Goal: Task Accomplishment & Management: Complete application form

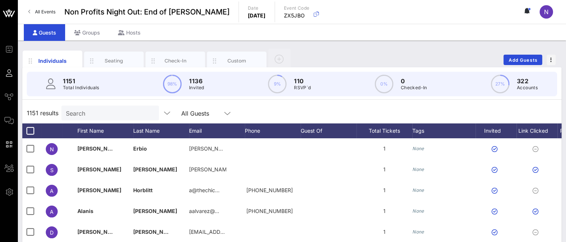
click at [0, 0] on span "Comms" at bounding box center [0, 0] width 0 height 0
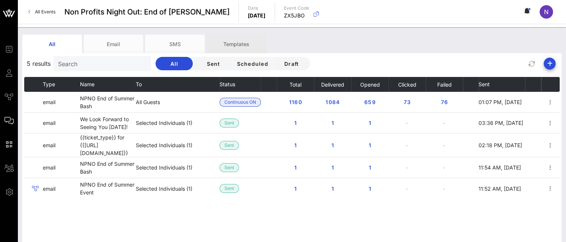
click at [222, 46] on div "Templates" at bounding box center [236, 44] width 60 height 19
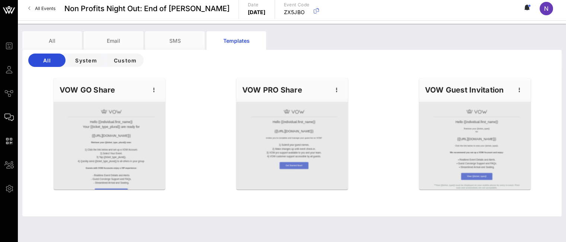
scroll to position [4, 0]
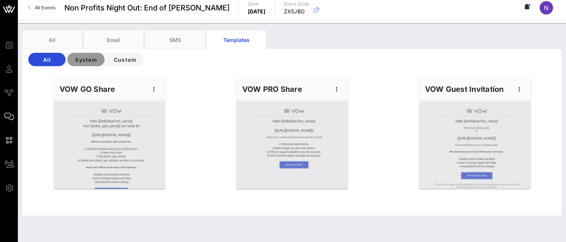
click at [89, 61] on span "System" at bounding box center [85, 60] width 25 height 6
click at [41, 60] on span "All" at bounding box center [46, 60] width 25 height 6
click at [55, 41] on div "All" at bounding box center [52, 40] width 60 height 19
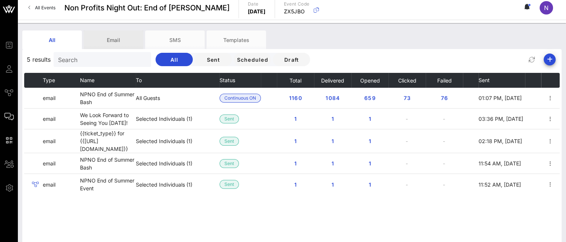
click at [117, 41] on div "Email" at bounding box center [114, 40] width 60 height 19
click at [100, 38] on div "Email" at bounding box center [114, 40] width 60 height 19
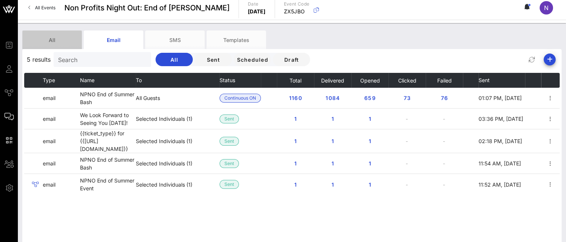
click at [58, 39] on div "All" at bounding box center [52, 40] width 60 height 19
click at [0, 0] on span "Guests" at bounding box center [0, 0] width 0 height 0
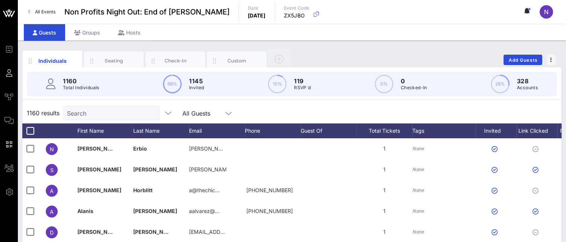
click at [112, 116] on input "Search" at bounding box center [110, 113] width 87 height 10
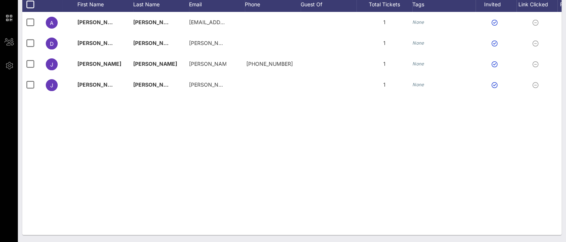
type input "[PERSON_NAME]"
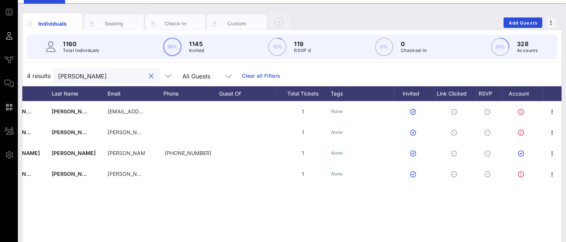
scroll to position [15, 0]
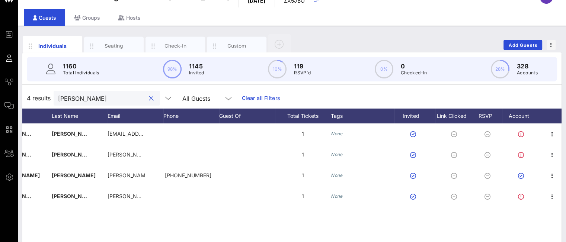
click at [149, 99] on button "clear icon" at bounding box center [151, 98] width 5 height 7
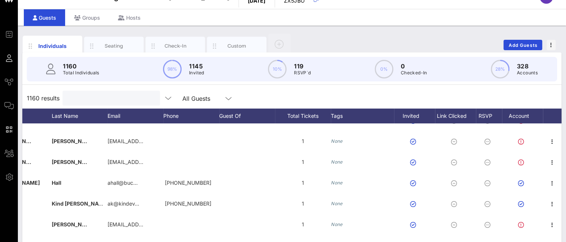
click at [495, 113] on div "RSVP" at bounding box center [489, 116] width 26 height 15
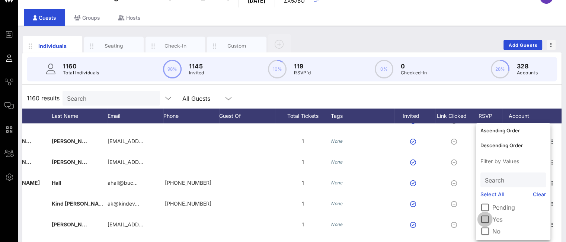
click at [489, 219] on div at bounding box center [484, 219] width 13 height 13
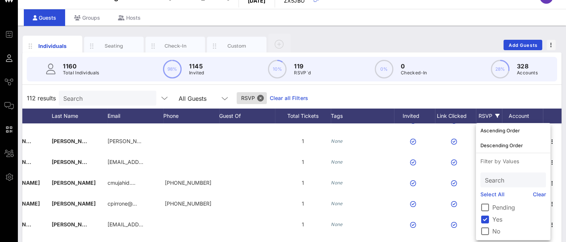
click at [479, 98] on div "112 results Search All Guests RSVP Clear all Filters" at bounding box center [291, 98] width 539 height 21
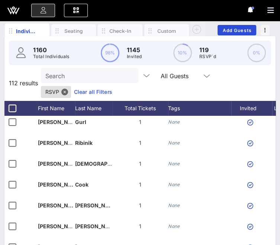
scroll to position [36, 0]
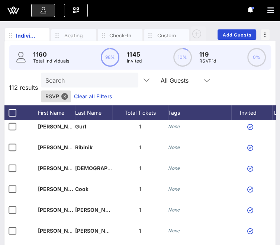
click at [15, 9] on icon at bounding box center [13, 11] width 7 height 6
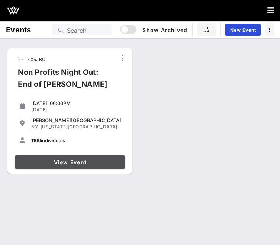
click at [65, 165] on span "View Event" at bounding box center [70, 162] width 104 height 6
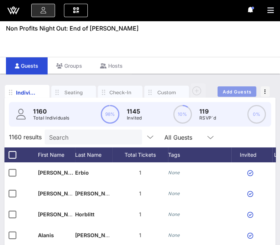
click at [235, 92] on span "Add Guests" at bounding box center [236, 92] width 29 height 6
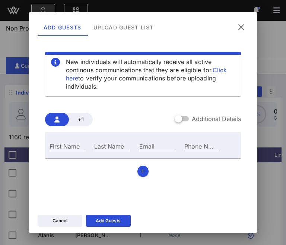
click at [77, 145] on input "First Name" at bounding box center [67, 146] width 36 height 10
type input "[PERSON_NAME]"
type input "[EMAIL_ADDRESS][DOMAIN_NAME]"
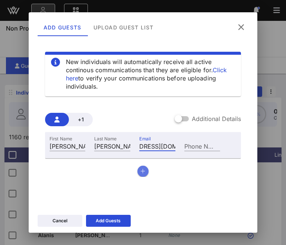
click at [142, 171] on button "button" at bounding box center [142, 171] width 11 height 11
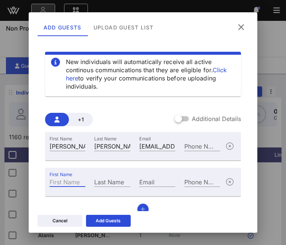
click at [65, 182] on input "First Name" at bounding box center [67, 182] width 36 height 10
type input "[PERSON_NAME]"
click at [152, 181] on input "Email" at bounding box center [157, 182] width 36 height 10
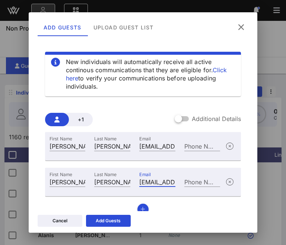
drag, startPoint x: 147, startPoint y: 180, endPoint x: 131, endPoint y: 177, distance: 17.0
click at [131, 177] on div "First Name [PERSON_NAME] Last Name [PERSON_NAME] Email [PERSON_NAME][EMAIL_ADDR…" at bounding box center [135, 181] width 180 height 20
click at [157, 182] on input "[EMAIL_ADDRESS][DOMAIN_NAME]" at bounding box center [157, 182] width 36 height 10
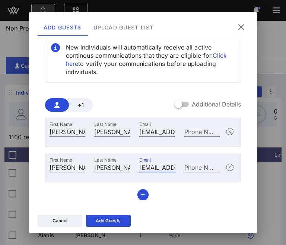
type input "[EMAIL_ADDRESS][DOMAIN_NAME]"
click at [141, 196] on icon "button" at bounding box center [142, 194] width 5 height 5
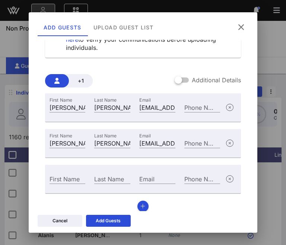
scroll to position [45, 0]
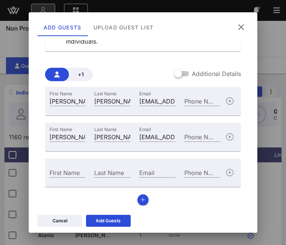
click at [59, 174] on input "First Name" at bounding box center [67, 172] width 36 height 10
type input "[PERSON_NAME]"
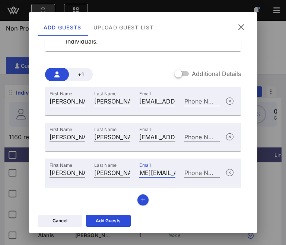
scroll to position [0, 42]
type input "[PERSON_NAME][EMAIL_ADDRESS][DOMAIN_NAME]"
click at [142, 201] on icon "button" at bounding box center [142, 199] width 5 height 5
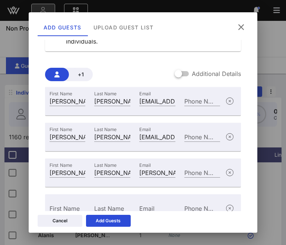
scroll to position [81, 0]
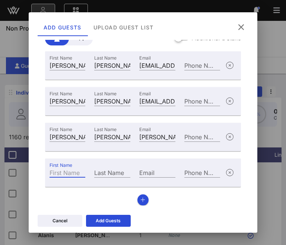
click at [62, 171] on input "First Name" at bounding box center [67, 172] width 36 height 10
type input "[PERSON_NAME]"
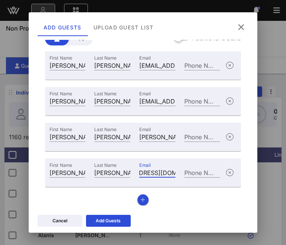
scroll to position [0, 37]
type input "[EMAIL_ADDRESS][DOMAIN_NAME]"
click at [141, 199] on icon "button" at bounding box center [142, 199] width 5 height 5
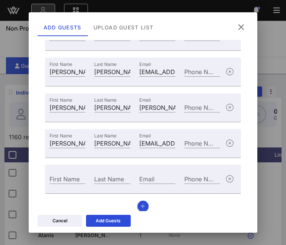
scroll to position [116, 0]
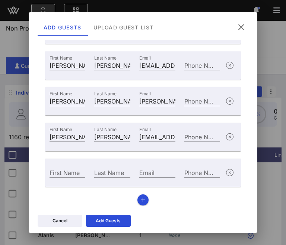
click at [52, 173] on input "First Name" at bounding box center [67, 172] width 36 height 10
type input "[PERSON_NAME]"
type input "Bean"
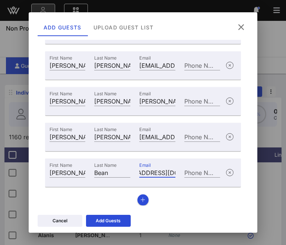
scroll to position [0, 30]
type input "[EMAIL_ADDRESS][DOMAIN_NAME]"
click at [137, 199] on button "button" at bounding box center [142, 199] width 11 height 11
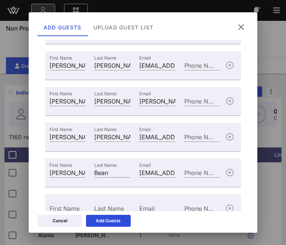
scroll to position [152, 0]
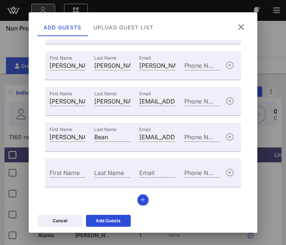
click at [62, 172] on input "First Name" at bounding box center [67, 172] width 36 height 10
type input "[PERSON_NAME]"
type input "Bennet"
type input "[PERSON_NAME][EMAIL_ADDRESS][DOMAIN_NAME]"
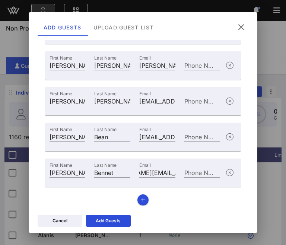
click at [97, 221] on div "Add Guests" at bounding box center [108, 220] width 25 height 7
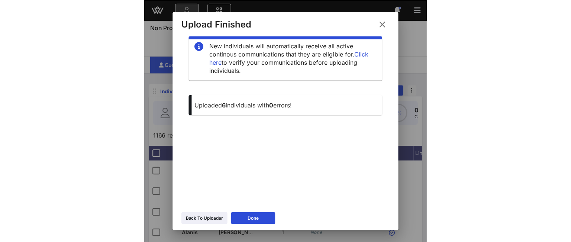
scroll to position [10, 0]
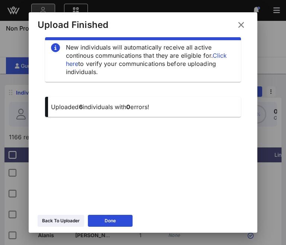
click at [65, 224] on div "Back To Uploader" at bounding box center [61, 220] width 38 height 7
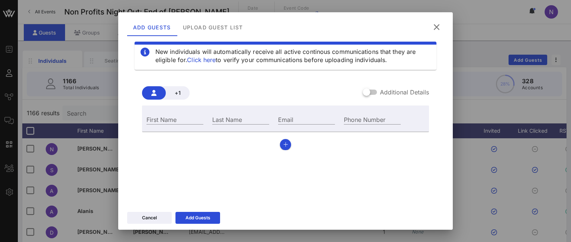
click at [279, 118] on div "Email" at bounding box center [306, 120] width 57 height 10
paste input "[EMAIL_ADDRESS][DOMAIN_NAME]"
type input "[EMAIL_ADDRESS][DOMAIN_NAME]"
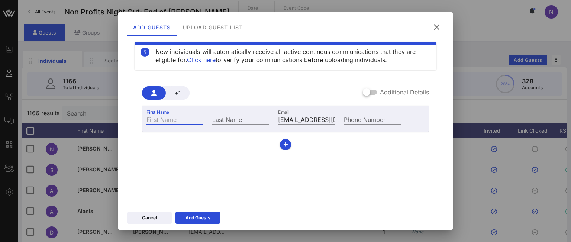
click at [163, 122] on input "First Name" at bounding box center [175, 120] width 57 height 10
type input "[PERSON_NAME]"
click at [199, 219] on icon at bounding box center [197, 218] width 5 height 4
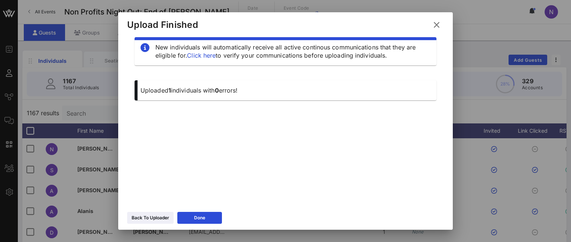
click at [150, 221] on button "Back To Uploader" at bounding box center [150, 218] width 46 height 12
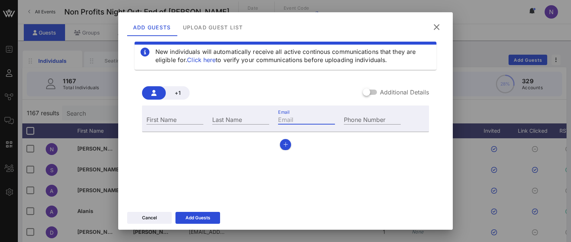
click at [287, 115] on div "Email" at bounding box center [306, 120] width 57 height 10
paste input "[PERSON_NAME][EMAIL_ADDRESS][DOMAIN_NAME]"
type input "[PERSON_NAME][EMAIL_ADDRESS][DOMAIN_NAME]"
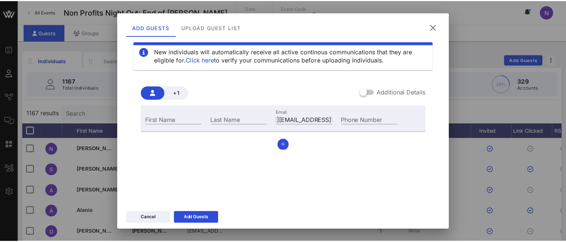
scroll to position [0, 0]
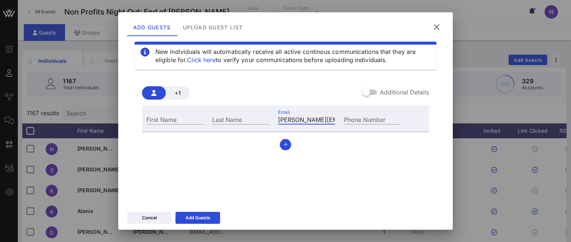
click at [165, 119] on div "First Name" at bounding box center [175, 120] width 57 height 10
type input "[PERSON_NAME]"
click at [192, 215] on div "Add Guests" at bounding box center [198, 217] width 25 height 7
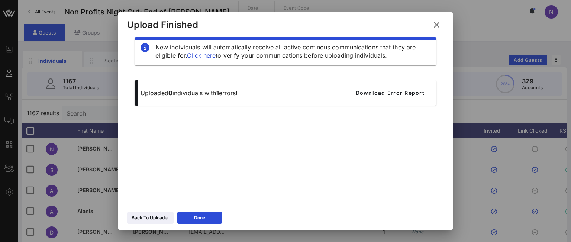
click at [155, 220] on div "Back To Uploader" at bounding box center [151, 217] width 38 height 7
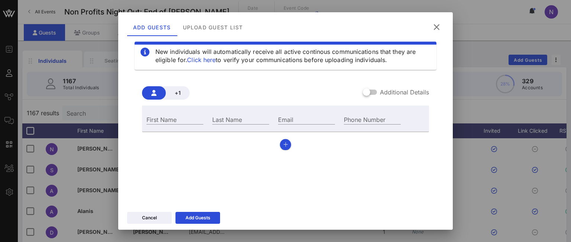
click at [435, 29] on icon at bounding box center [437, 27] width 10 height 9
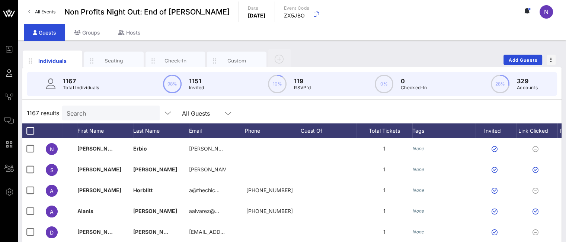
click at [106, 115] on input "Search" at bounding box center [110, 113] width 87 height 10
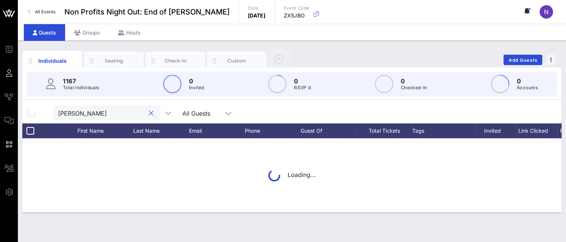
type input "[PERSON_NAME]"
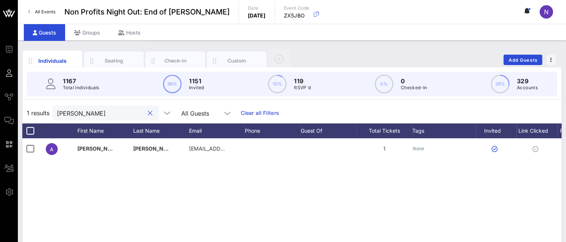
click at [148, 112] on button "clear icon" at bounding box center [150, 113] width 5 height 7
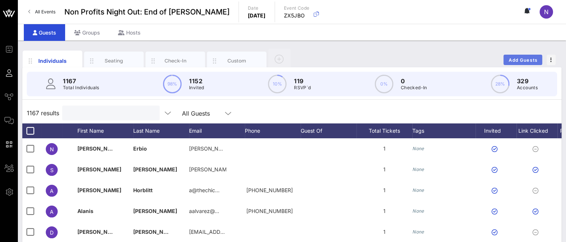
click at [530, 58] on span "Add Guests" at bounding box center [522, 60] width 29 height 6
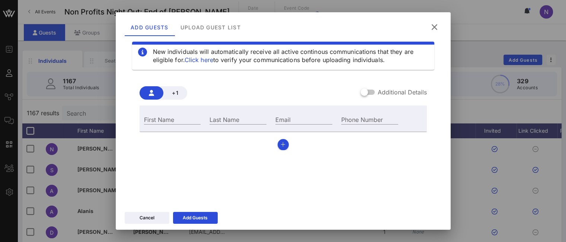
click at [285, 119] on input "Email" at bounding box center [303, 120] width 57 height 10
paste input "[EMAIL_ADDRESS][DOMAIN_NAME]"
type input "[EMAIL_ADDRESS][DOMAIN_NAME]"
click at [153, 118] on div "First Name" at bounding box center [172, 120] width 57 height 10
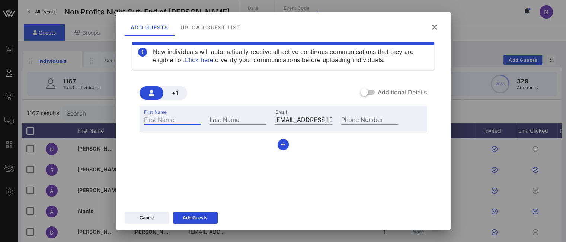
scroll to position [0, 0]
type input "[PERSON_NAME]"
click at [224, 119] on input "Last Name" at bounding box center [237, 120] width 57 height 10
type input "[PERSON_NAME]"
click at [280, 146] on icon "button" at bounding box center [282, 144] width 5 height 5
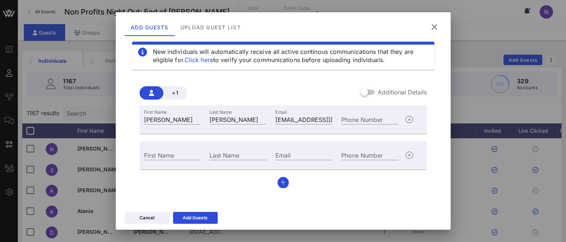
click at [173, 153] on input "First Name" at bounding box center [172, 155] width 57 height 10
type input "[PERSON_NAME]"
type input "Brown"
click at [290, 154] on input "Email" at bounding box center [303, 155] width 57 height 10
paste input "[EMAIL_ADDRESS][DOMAIN_NAME]"
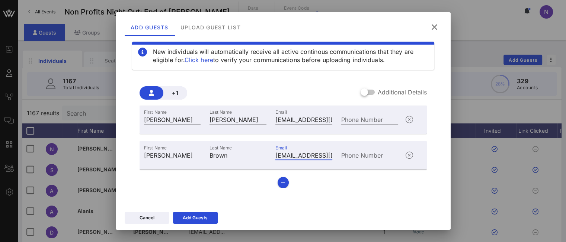
scroll to position [0, 4]
type input "[EMAIL_ADDRESS][DOMAIN_NAME]"
click at [281, 186] on button "button" at bounding box center [282, 182] width 11 height 11
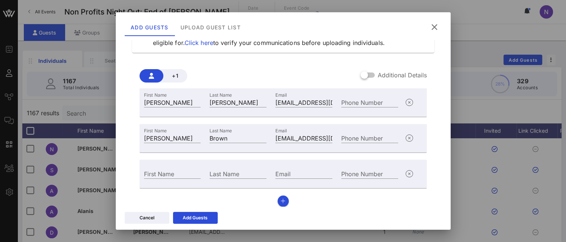
scroll to position [31, 0]
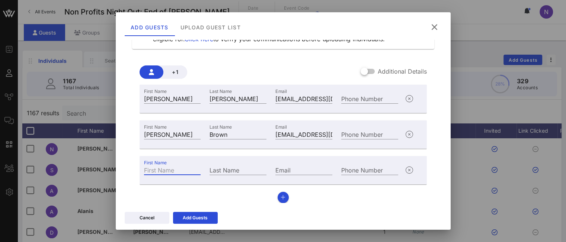
click at [157, 170] on div "First Name" at bounding box center [172, 170] width 57 height 10
type input "[PERSON_NAME]"
paste input "[EMAIL_ADDRESS][DOMAIN_NAME]"
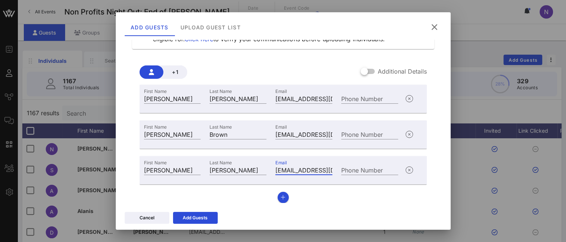
type input "[EMAIL_ADDRESS][DOMAIN_NAME]"
click at [280, 195] on icon "button" at bounding box center [282, 197] width 5 height 5
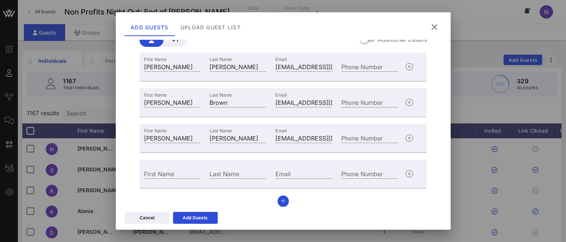
scroll to position [67, 0]
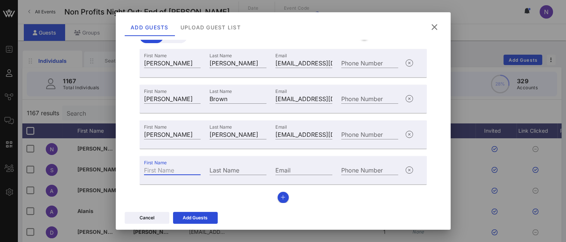
click at [171, 171] on div "First Name" at bounding box center [172, 170] width 57 height 10
type input "[PERSON_NAME]"
paste input "[EMAIL_ADDRESS][DOMAIN_NAME]"
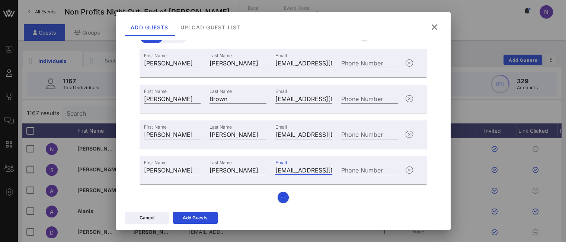
type input "[EMAIL_ADDRESS][DOMAIN_NAME]"
click at [280, 198] on icon "button" at bounding box center [282, 197] width 5 height 5
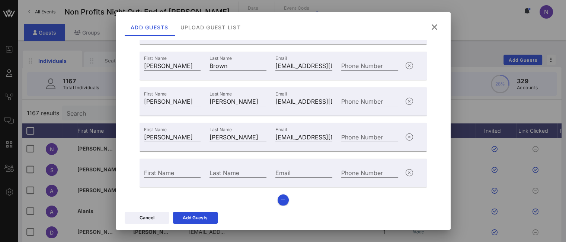
scroll to position [102, 0]
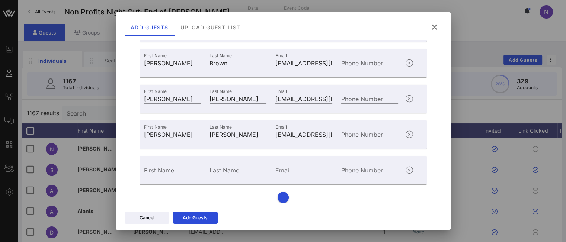
click at [285, 170] on div "Email" at bounding box center [303, 170] width 57 height 10
paste input "[EMAIL_ADDRESS][DOMAIN_NAME]"
type input "[EMAIL_ADDRESS][DOMAIN_NAME]"
click at [157, 172] on input "First Name" at bounding box center [172, 170] width 57 height 10
type input "[PERSON_NAME]"
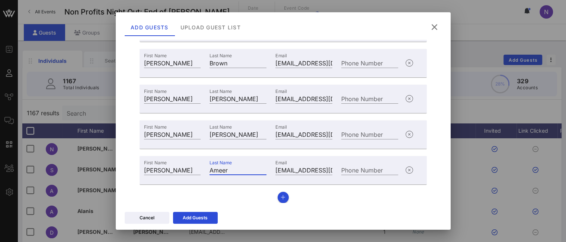
type input "Ameer"
click at [281, 198] on icon "button" at bounding box center [282, 197] width 5 height 5
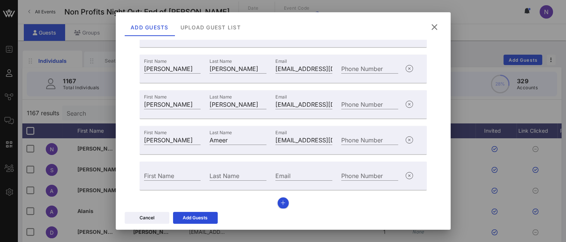
scroll to position [138, 0]
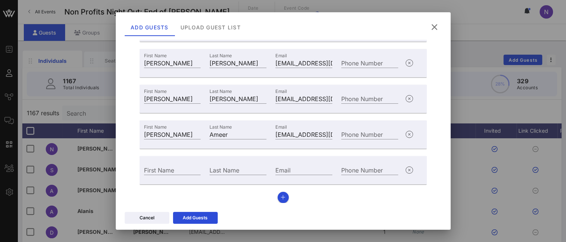
click at [160, 171] on input "First Name" at bounding box center [172, 170] width 57 height 10
type input "[PERSON_NAME]"
click at [277, 170] on input "Email" at bounding box center [303, 170] width 57 height 10
paste input "[EMAIL_ADDRESS][DOMAIN_NAME]"
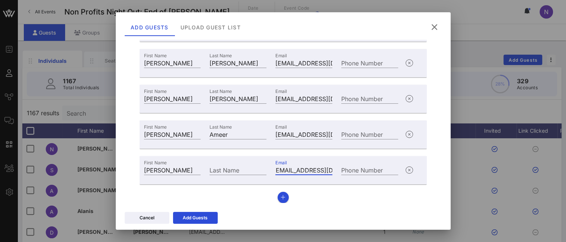
type input "[EMAIL_ADDRESS][DOMAIN_NAME]"
click at [236, 170] on input "Last Name" at bounding box center [237, 170] width 57 height 10
type input "[PERSON_NAME]"
click at [280, 195] on icon "button" at bounding box center [282, 197] width 5 height 5
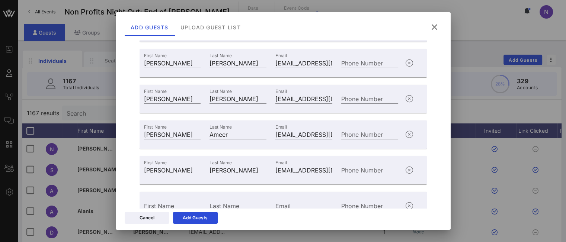
scroll to position [174, 0]
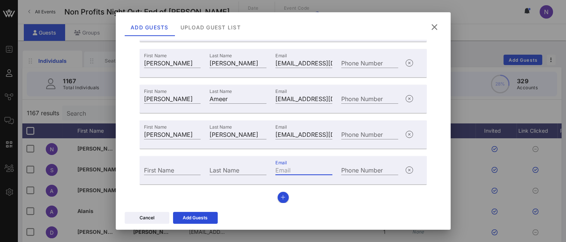
click at [282, 168] on div "Email" at bounding box center [303, 170] width 57 height 10
paste input "[EMAIL_ADDRESS][DOMAIN_NAME]"
type input "[EMAIL_ADDRESS][DOMAIN_NAME]"
click at [164, 170] on div "First Name" at bounding box center [172, 170] width 57 height 10
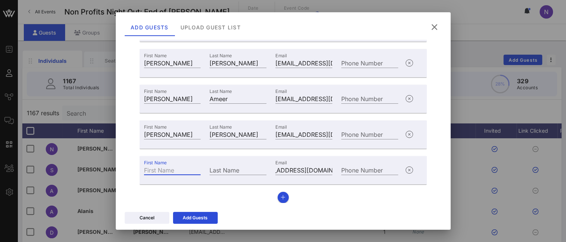
scroll to position [0, 0]
type input "[PERSON_NAME]"
click at [277, 199] on button "button" at bounding box center [282, 197] width 11 height 11
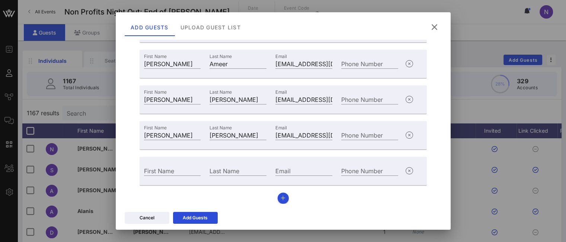
scroll to position [209, 0]
click at [279, 170] on input "Email" at bounding box center [303, 170] width 57 height 10
paste input "[PERSON_NAME][EMAIL_ADDRESS][DOMAIN_NAME]"
drag, startPoint x: 286, startPoint y: 173, endPoint x: 254, endPoint y: 173, distance: 32.0
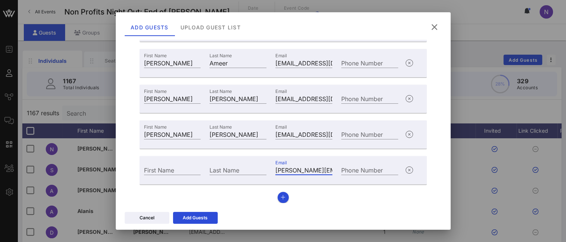
click at [254, 173] on div "First Name Last Name Email [PERSON_NAME][EMAIL_ADDRESS][DOMAIN_NAME] Phone Numb…" at bounding box center [270, 169] width 263 height 20
type input "[PERSON_NAME][EMAIL_ADDRESS][DOMAIN_NAME]"
click at [171, 171] on input "First Name" at bounding box center [172, 170] width 57 height 10
type input "[PERSON_NAME]"
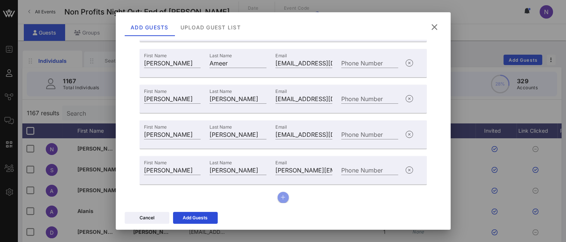
click at [277, 198] on button "button" at bounding box center [282, 197] width 11 height 11
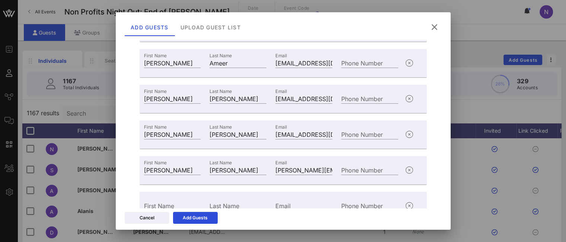
click at [279, 206] on div "Email" at bounding box center [303, 206] width 57 height 10
paste input "[PERSON_NAME][EMAIL_ADDRESS][DOMAIN_NAME]"
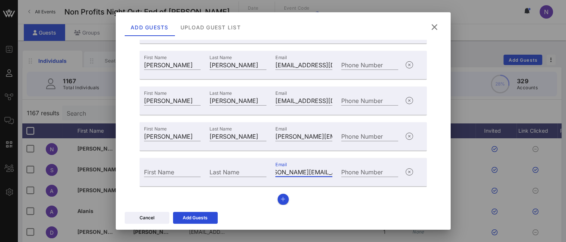
scroll to position [245, 0]
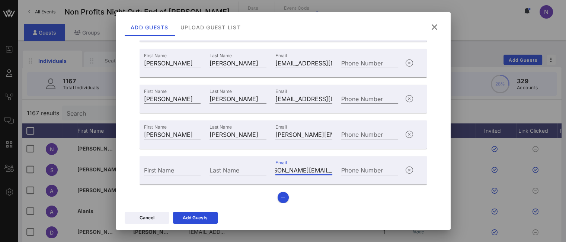
type input "[PERSON_NAME][EMAIL_ADDRESS][DOMAIN_NAME]"
click at [155, 173] on input "First Name" at bounding box center [172, 170] width 57 height 10
type input "[PERSON_NAME]"
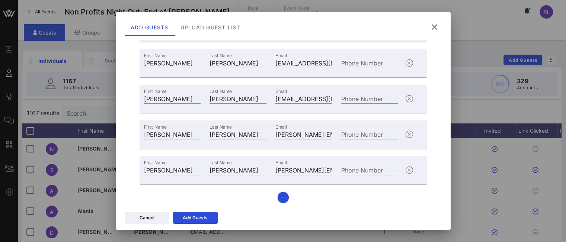
click at [191, 219] on div "Add Guests" at bounding box center [195, 217] width 25 height 7
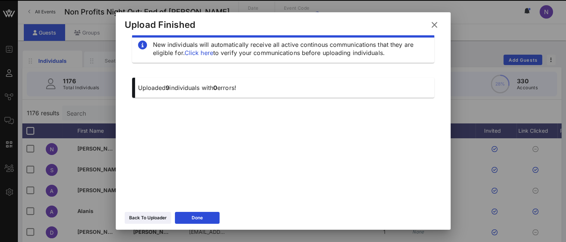
scroll to position [13, 0]
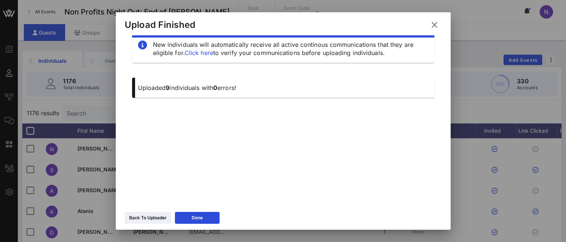
click at [144, 223] on button "Back To Uploader" at bounding box center [148, 218] width 46 height 12
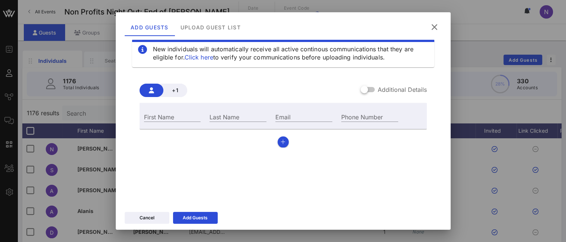
click at [438, 31] on button at bounding box center [434, 26] width 15 height 13
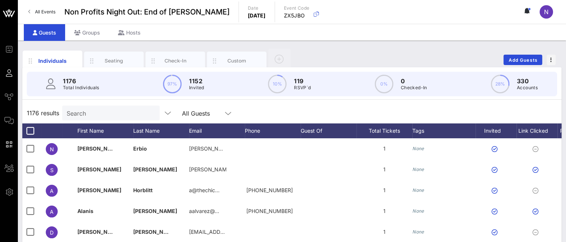
click at [92, 110] on input "Search" at bounding box center [110, 113] width 87 height 10
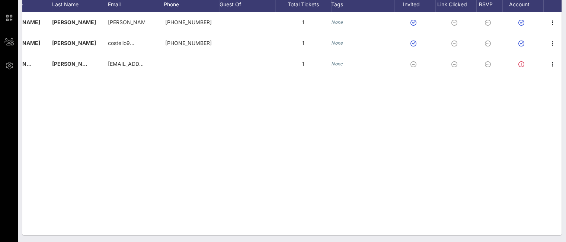
scroll to position [0, 81]
click at [553, 64] on icon "button" at bounding box center [552, 64] width 9 height 9
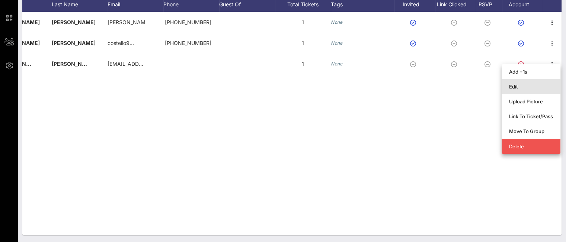
click at [523, 87] on div "Edit" at bounding box center [531, 87] width 44 height 6
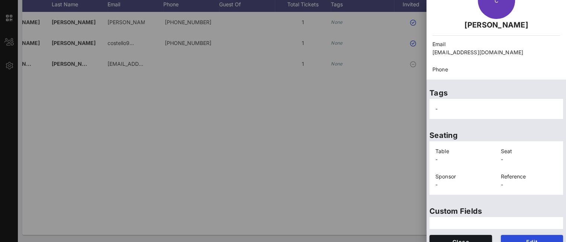
scroll to position [58, 0]
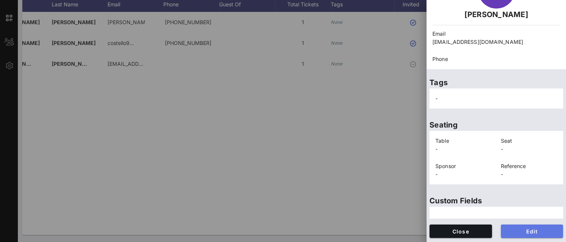
click at [516, 232] on span "Edit" at bounding box center [532, 231] width 51 height 6
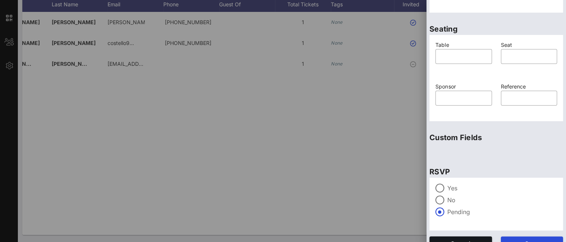
scroll to position [189, 0]
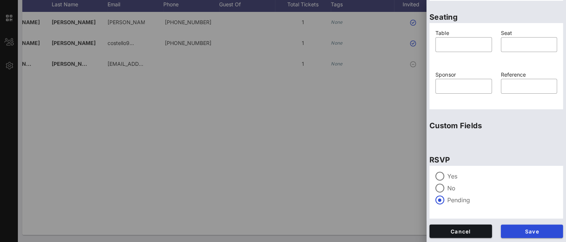
click at [443, 175] on div at bounding box center [439, 176] width 13 height 13
click at [522, 228] on span "Save" at bounding box center [532, 231] width 51 height 6
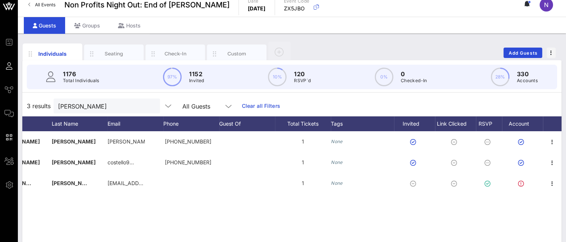
scroll to position [0, 0]
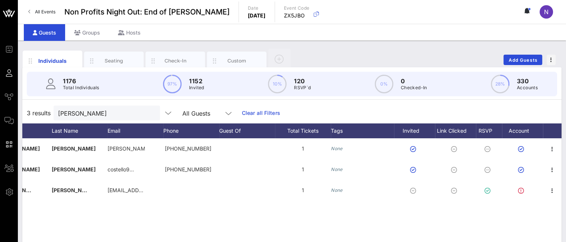
drag, startPoint x: 96, startPoint y: 116, endPoint x: 4, endPoint y: 102, distance: 92.6
click at [4, 102] on div "Event Builder Guests Journeys Comms QR Scanner Team Settings Non Profits Night …" at bounding box center [283, 184] width 566 height 369
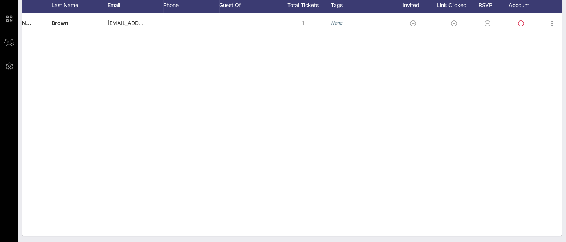
scroll to position [126, 0]
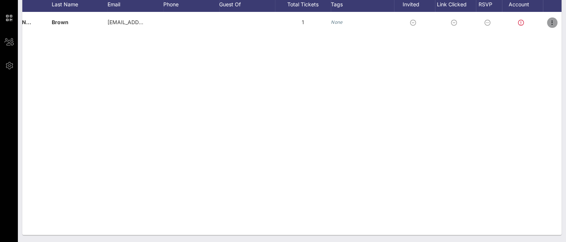
click at [557, 23] on span "button" at bounding box center [552, 22] width 10 height 9
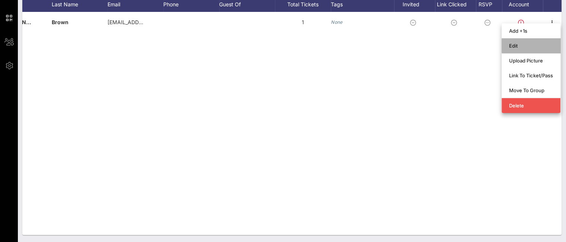
click at [532, 48] on div "Edit" at bounding box center [531, 46] width 44 height 6
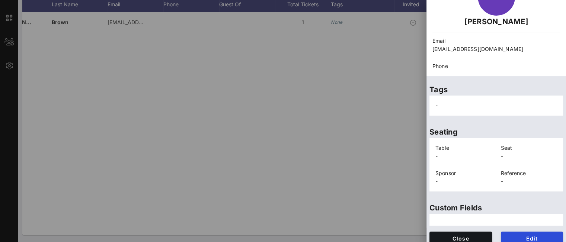
scroll to position [58, 0]
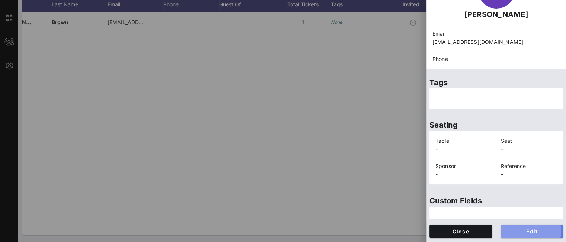
click at [513, 234] on span "Edit" at bounding box center [532, 231] width 51 height 6
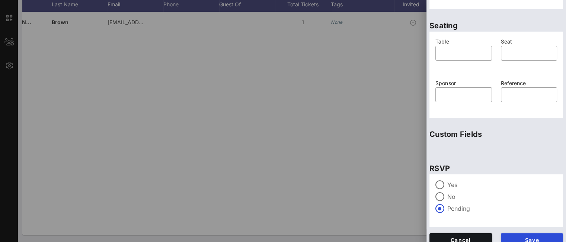
scroll to position [189, 0]
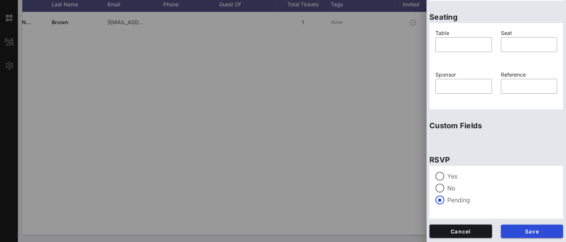
click at [444, 175] on div at bounding box center [439, 176] width 13 height 13
click at [521, 229] on span "Save" at bounding box center [532, 231] width 51 height 6
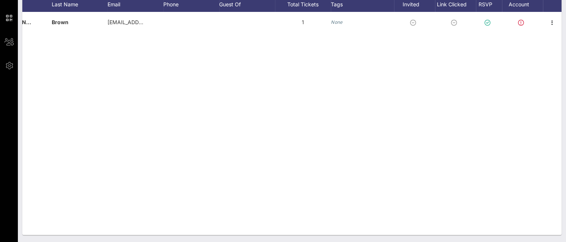
scroll to position [15, 0]
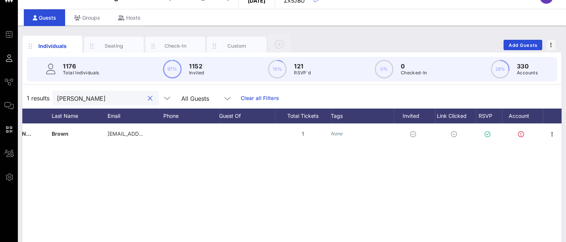
drag, startPoint x: 93, startPoint y: 97, endPoint x: 2, endPoint y: 87, distance: 91.7
click at [2, 87] on div "Event Builder Guests Journeys Comms QR Scanner Team Settings Non Profits Night …" at bounding box center [283, 169] width 566 height 369
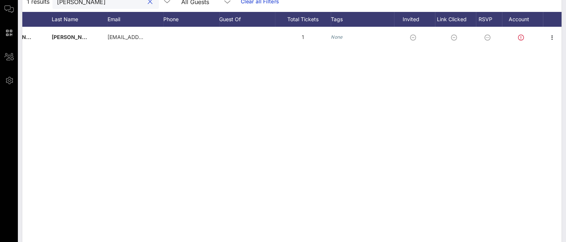
scroll to position [126, 0]
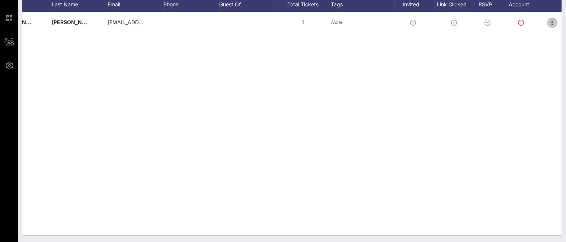
click at [552, 26] on icon "button" at bounding box center [552, 22] width 9 height 9
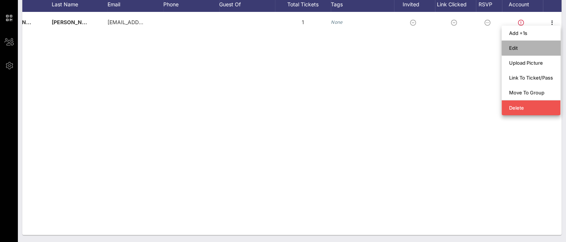
click at [532, 44] on div "Edit" at bounding box center [531, 48] width 44 height 12
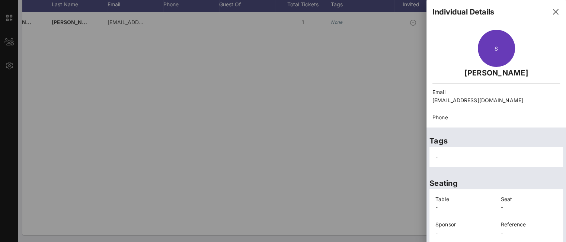
scroll to position [58, 0]
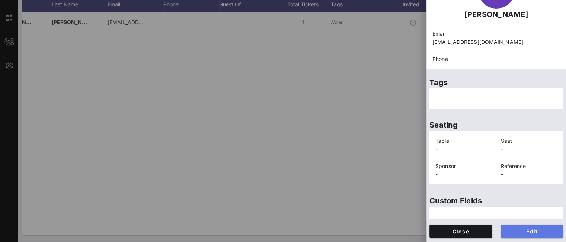
click at [510, 232] on span "Edit" at bounding box center [532, 231] width 51 height 6
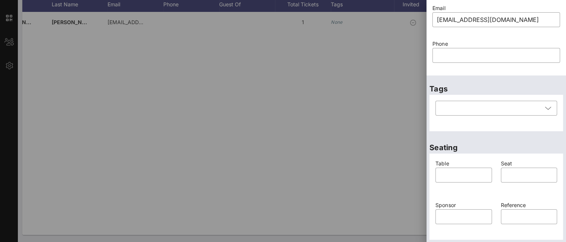
scroll to position [189, 0]
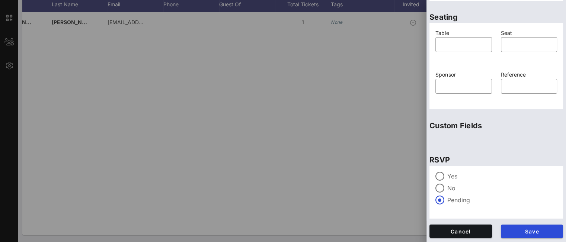
click at [458, 177] on label "Yes" at bounding box center [502, 176] width 110 height 7
click at [522, 234] on button "Save" at bounding box center [532, 231] width 62 height 13
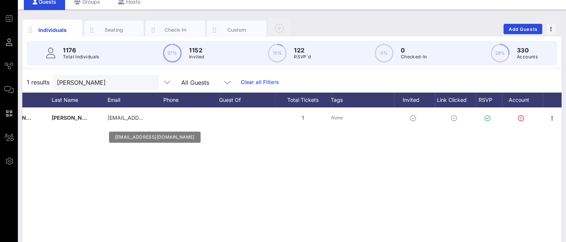
scroll to position [0, 0]
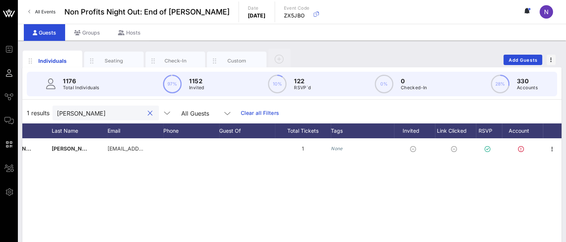
drag, startPoint x: 83, startPoint y: 113, endPoint x: 46, endPoint y: 108, distance: 36.8
click at [51, 110] on div "1 results [PERSON_NAME] All Guests Clear all Filters" at bounding box center [291, 113] width 539 height 21
click at [554, 146] on icon "button" at bounding box center [552, 149] width 9 height 9
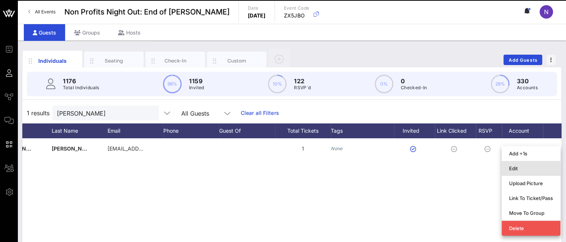
click at [518, 166] on div "Edit" at bounding box center [531, 169] width 44 height 6
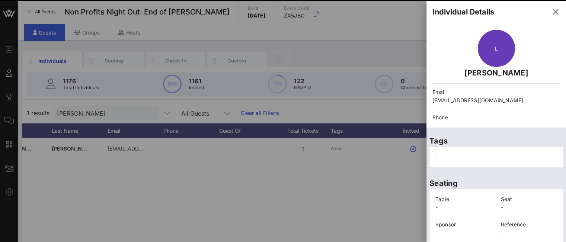
scroll to position [58, 0]
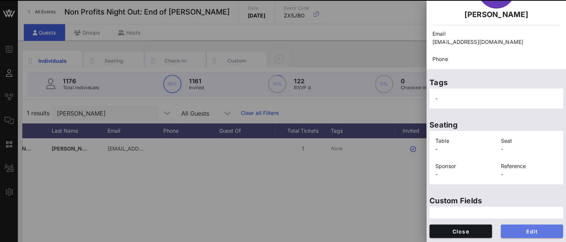
click at [520, 230] on span "Edit" at bounding box center [532, 231] width 51 height 6
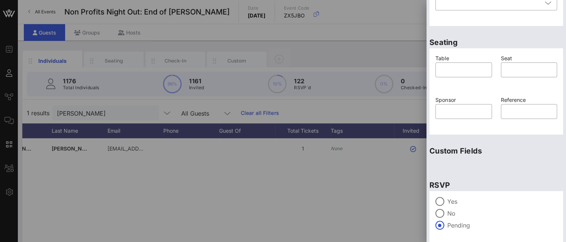
scroll to position [189, 0]
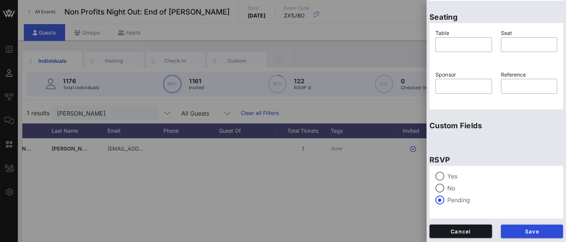
click at [446, 177] on div at bounding box center [439, 176] width 13 height 13
click at [520, 227] on button "Save" at bounding box center [532, 231] width 62 height 13
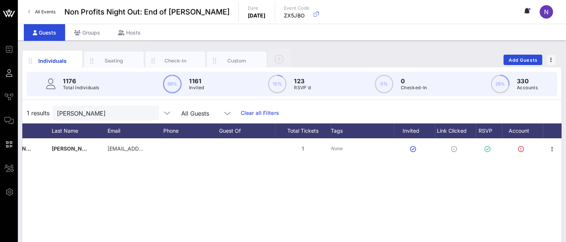
drag, startPoint x: 86, startPoint y: 116, endPoint x: 0, endPoint y: 100, distance: 87.8
click at [0, 100] on div "Event Builder Guests Journeys Comms QR Scanner Team Settings Non Profits Night …" at bounding box center [283, 184] width 566 height 369
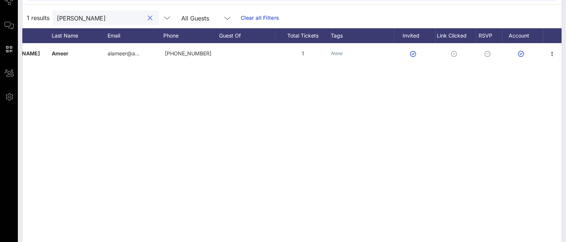
scroll to position [126, 0]
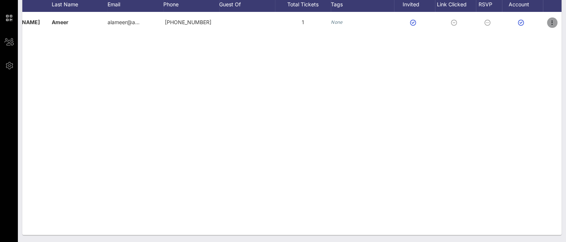
click at [554, 23] on icon "button" at bounding box center [552, 22] width 9 height 9
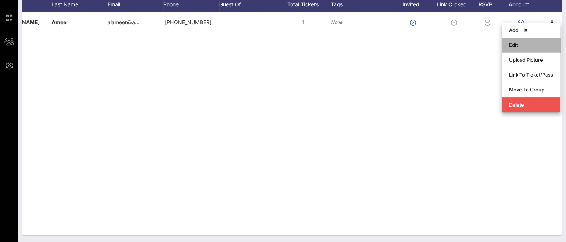
click at [520, 42] on div "Edit" at bounding box center [531, 45] width 44 height 6
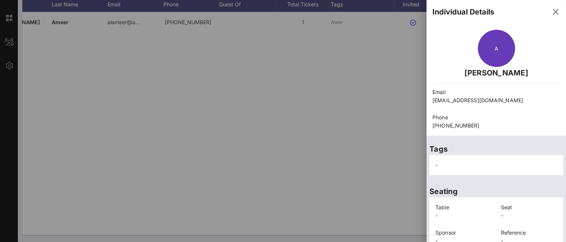
scroll to position [67, 0]
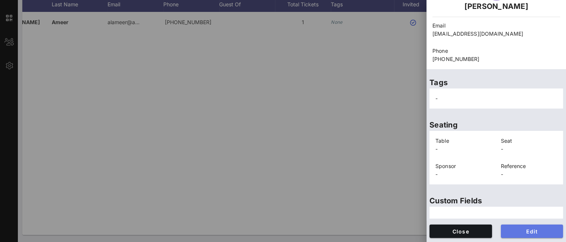
click at [511, 232] on span "Edit" at bounding box center [532, 231] width 51 height 6
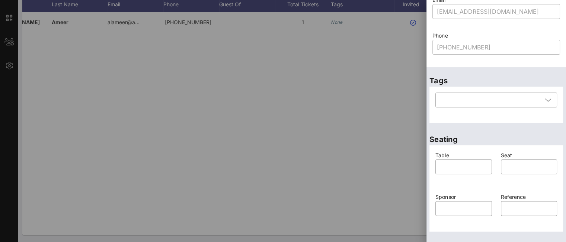
scroll to position [189, 0]
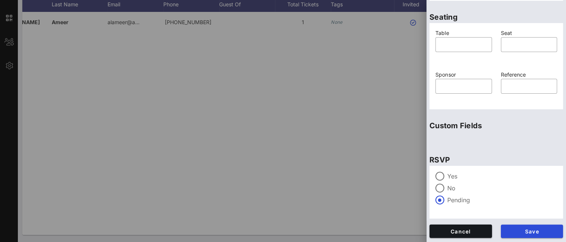
click at [446, 178] on div "Yes" at bounding box center [496, 176] width 122 height 9
click at [520, 229] on span "Save" at bounding box center [532, 231] width 51 height 6
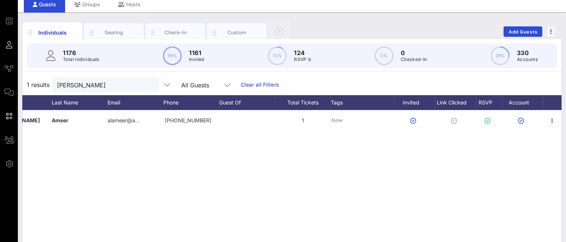
scroll to position [15, 0]
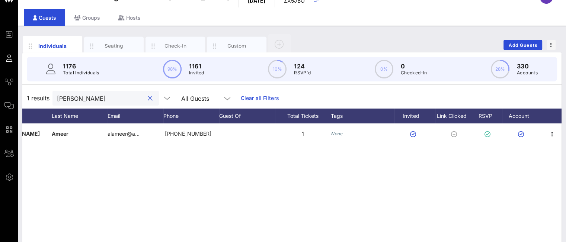
drag, startPoint x: 89, startPoint y: 99, endPoint x: 7, endPoint y: 90, distance: 82.4
click at [13, 92] on div "Event Builder Guests Journeys Comms QR Scanner Team Settings Non Profits Night …" at bounding box center [283, 169] width 566 height 369
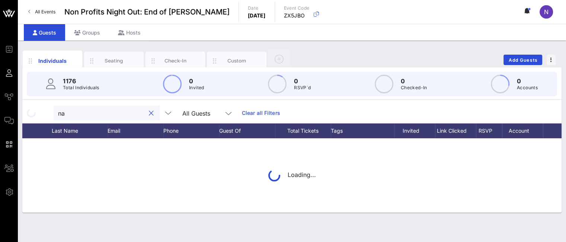
scroll to position [0, 0]
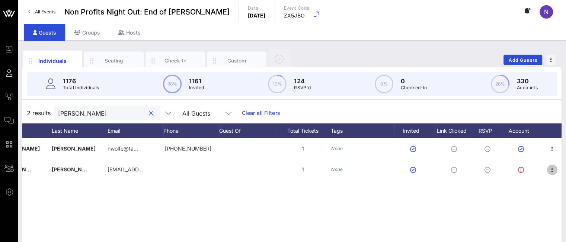
click at [554, 169] on icon "button" at bounding box center [552, 170] width 9 height 9
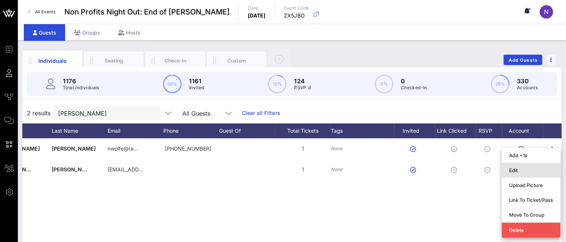
click at [517, 170] on div "Edit" at bounding box center [531, 170] width 44 height 6
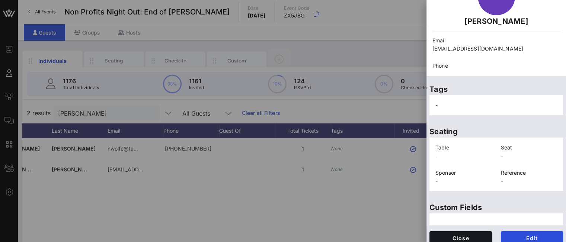
scroll to position [58, 0]
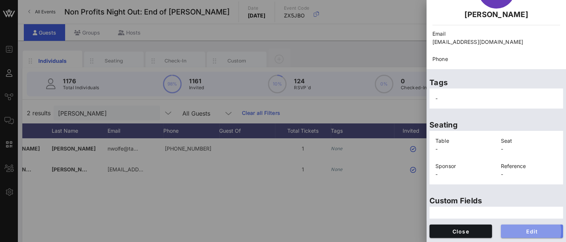
click at [516, 231] on span "Edit" at bounding box center [532, 231] width 51 height 6
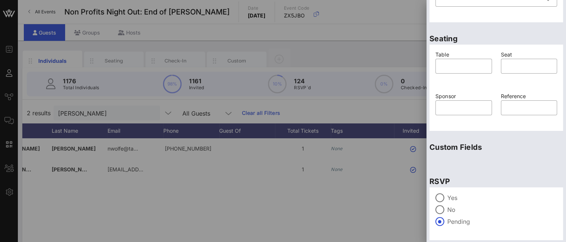
scroll to position [189, 0]
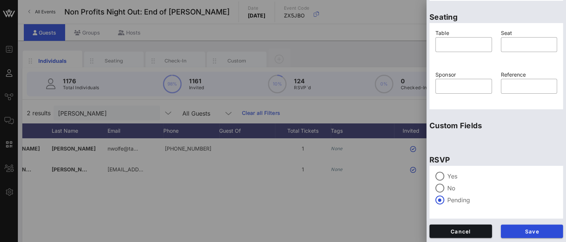
click at [453, 177] on label "Yes" at bounding box center [502, 176] width 110 height 7
click at [507, 228] on span "Save" at bounding box center [532, 231] width 51 height 6
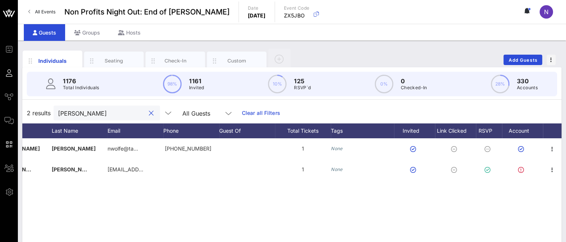
drag, startPoint x: 78, startPoint y: 113, endPoint x: 24, endPoint y: 99, distance: 56.3
click at [36, 104] on div "2 results [PERSON_NAME] All Guests Clear all Filters" at bounding box center [291, 113] width 539 height 21
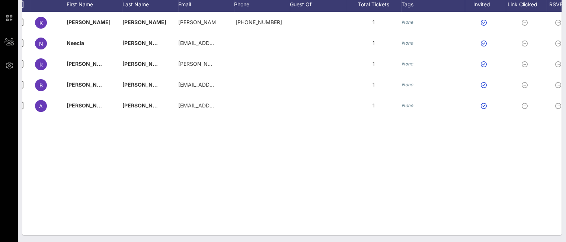
scroll to position [0, 81]
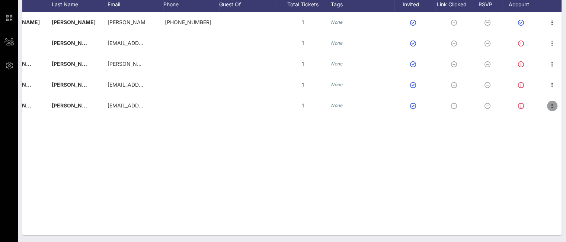
click at [550, 106] on icon "button" at bounding box center [552, 106] width 9 height 9
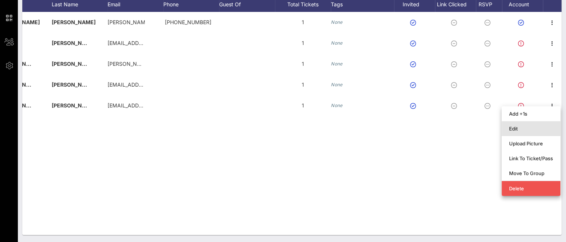
click at [528, 131] on div "Edit" at bounding box center [531, 129] width 44 height 6
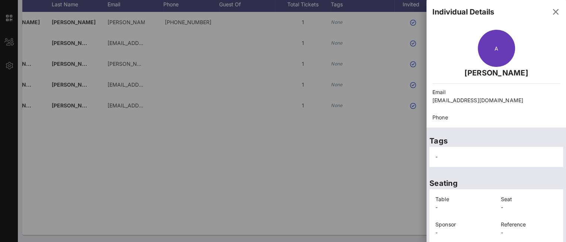
scroll to position [58, 0]
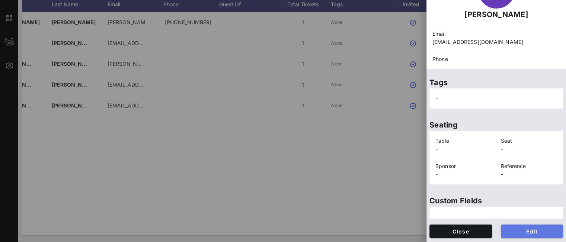
click at [516, 232] on span "Edit" at bounding box center [532, 231] width 51 height 6
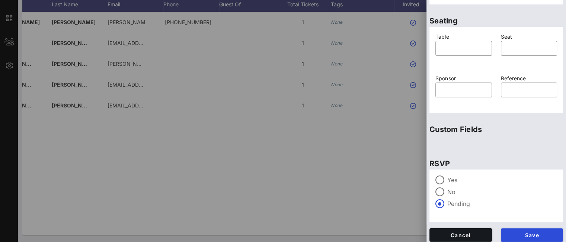
scroll to position [189, 0]
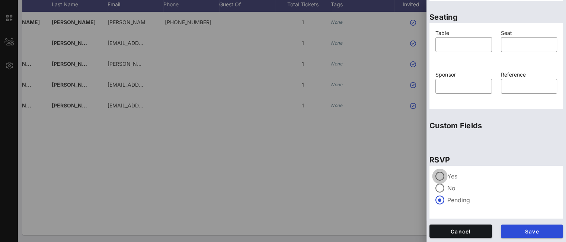
click at [440, 171] on div at bounding box center [439, 176] width 13 height 13
click at [522, 228] on span "Save" at bounding box center [532, 231] width 51 height 6
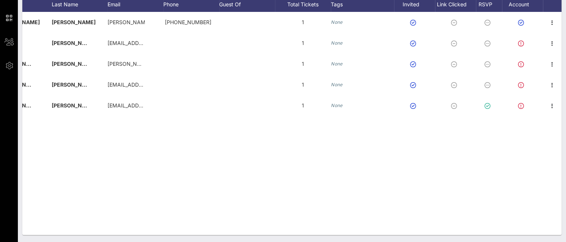
scroll to position [15, 0]
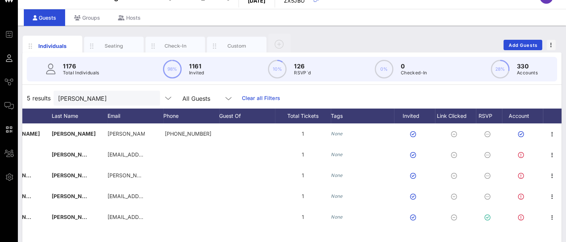
drag, startPoint x: 83, startPoint y: 99, endPoint x: 0, endPoint y: 86, distance: 84.0
click at [1, 86] on div "Event Builder Guests Journeys Comms QR Scanner Team Settings Non Profits Night …" at bounding box center [283, 169] width 566 height 369
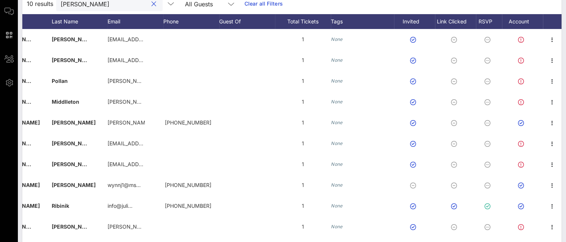
scroll to position [112, 0]
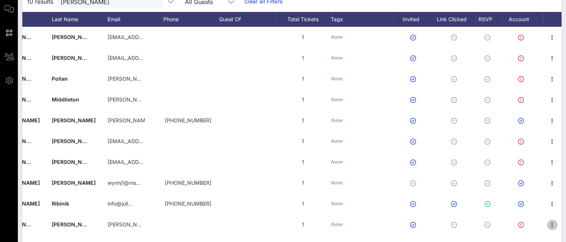
click at [553, 224] on icon "button" at bounding box center [552, 225] width 9 height 9
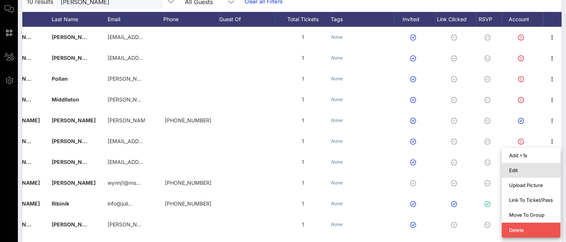
click at [522, 172] on div "Edit" at bounding box center [531, 170] width 44 height 6
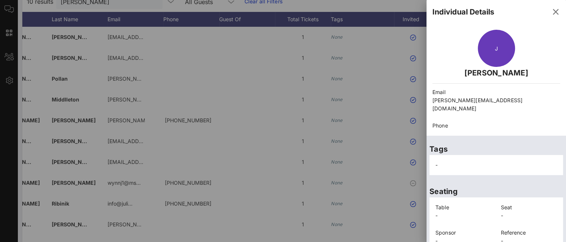
scroll to position [58, 0]
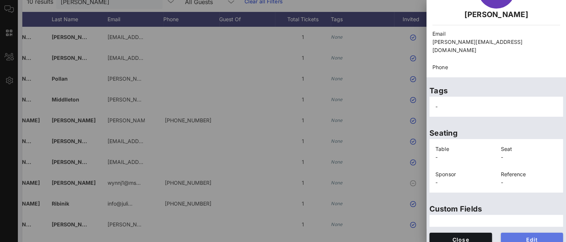
click at [515, 237] on span "Edit" at bounding box center [532, 240] width 51 height 6
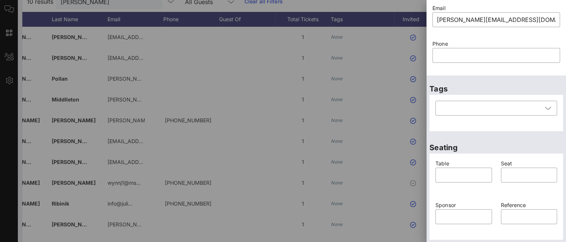
scroll to position [189, 0]
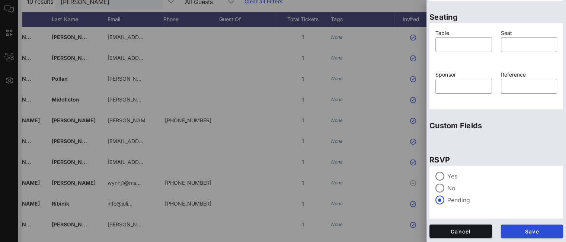
click at [446, 177] on div "Yes" at bounding box center [496, 176] width 122 height 9
click at [527, 231] on span "Save" at bounding box center [532, 231] width 51 height 6
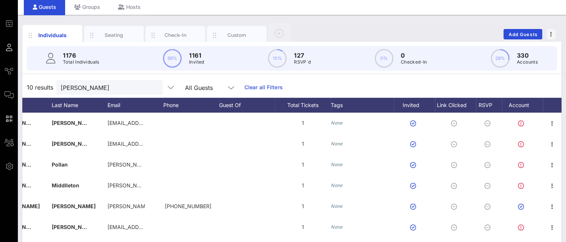
scroll to position [0, 0]
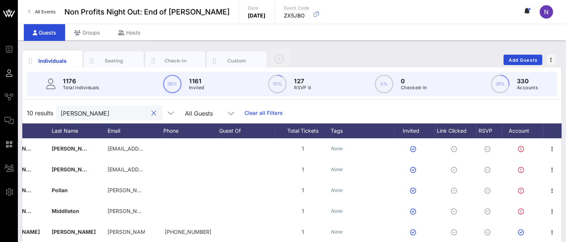
drag, startPoint x: 99, startPoint y: 116, endPoint x: 0, endPoint y: 95, distance: 101.2
click at [0, 99] on div "Event Builder Guests Journeys Comms QR Scanner Team Settings Non Profits Night …" at bounding box center [283, 184] width 566 height 369
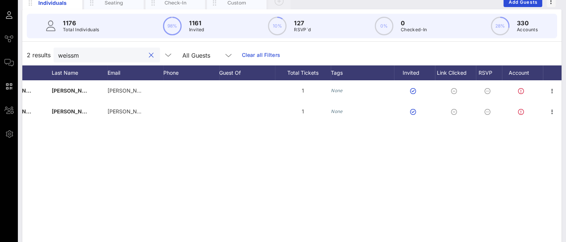
scroll to position [74, 0]
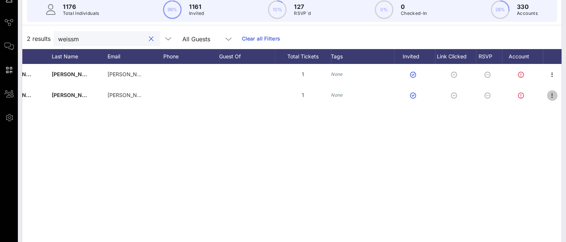
click at [548, 94] on icon "button" at bounding box center [552, 95] width 9 height 9
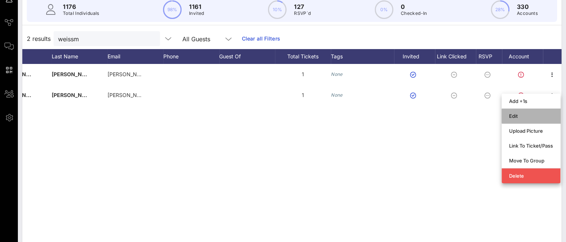
click at [520, 114] on div "Edit" at bounding box center [531, 116] width 44 height 6
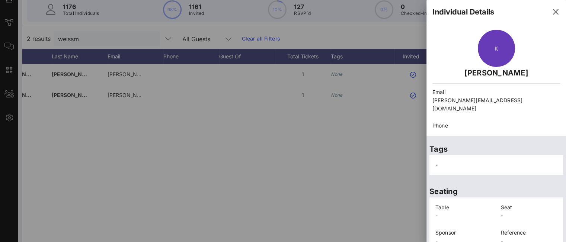
scroll to position [58, 0]
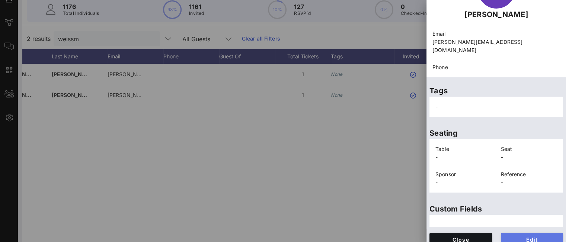
click at [521, 237] on span "Edit" at bounding box center [532, 240] width 51 height 6
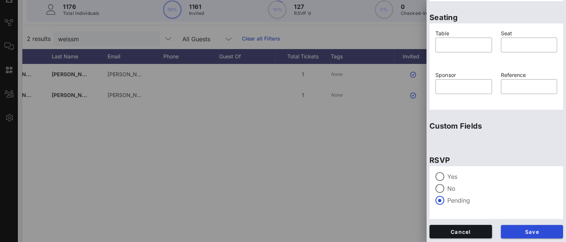
scroll to position [189, 0]
click at [437, 178] on div at bounding box center [439, 176] width 13 height 13
click at [519, 229] on span "Save" at bounding box center [532, 231] width 51 height 6
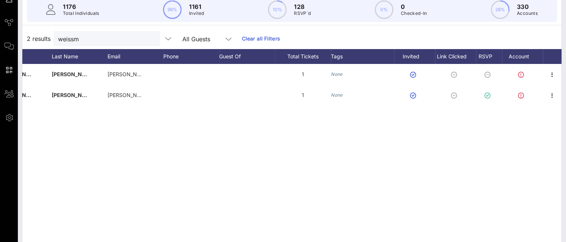
drag, startPoint x: 95, startPoint y: 38, endPoint x: 0, endPoint y: 27, distance: 95.6
click at [0, 27] on div "Event Builder Guests Journeys Comms QR Scanner Team Settings Non Profits Night …" at bounding box center [283, 110] width 566 height 369
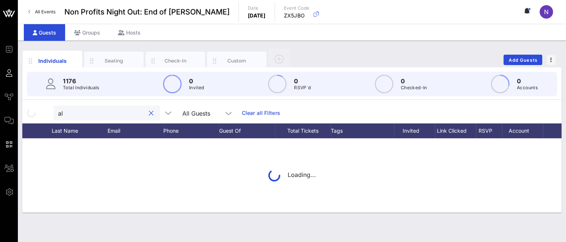
scroll to position [0, 0]
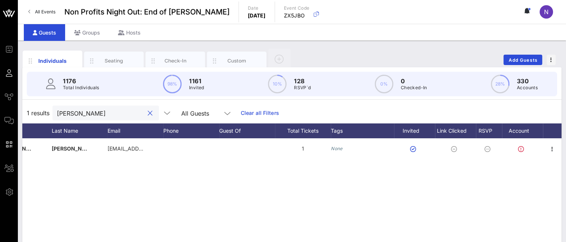
type input "[PERSON_NAME]"
click at [518, 60] on span "Add Guests" at bounding box center [522, 60] width 29 height 6
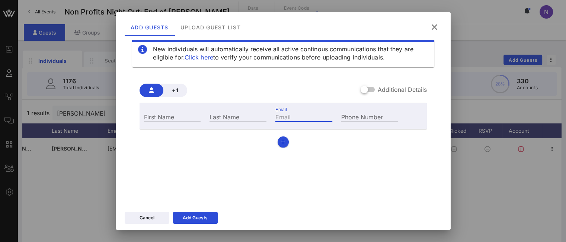
click at [299, 113] on input "Email" at bounding box center [303, 117] width 57 height 10
paste input "[URL][DOMAIN_NAME]"
type input "[URL][DOMAIN_NAME]"
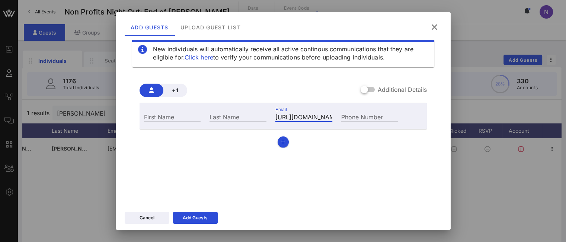
click at [318, 116] on input "[URL][DOMAIN_NAME]" at bounding box center [303, 117] width 57 height 10
paste input "[EMAIL_ADDRESS][DOMAIN_NAME]"
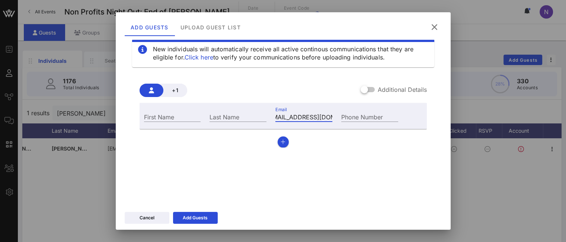
type input "[EMAIL_ADDRESS][DOMAIN_NAME]"
click at [175, 117] on input "First Name" at bounding box center [172, 117] width 57 height 10
type input "[PERSON_NAME]"
click at [215, 118] on input "Last Name" at bounding box center [237, 117] width 57 height 10
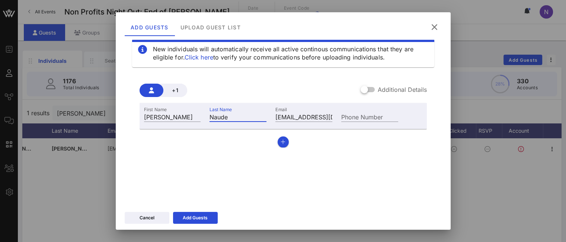
type input "Naude"
click at [196, 219] on icon at bounding box center [195, 218] width 5 height 4
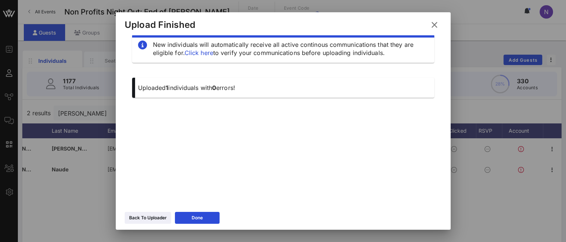
click at [147, 224] on button "Back To Uploader" at bounding box center [148, 218] width 46 height 12
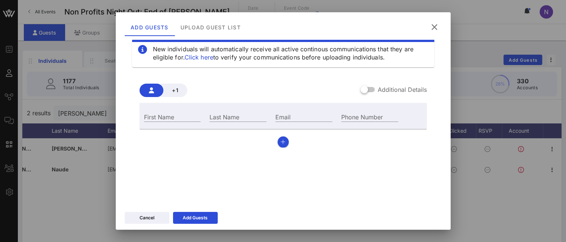
click at [155, 216] on button "Cancel" at bounding box center [147, 218] width 45 height 12
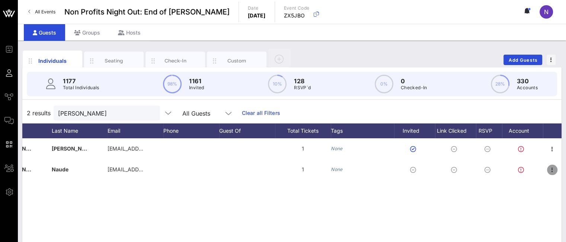
click at [553, 169] on icon "button" at bounding box center [552, 170] width 9 height 9
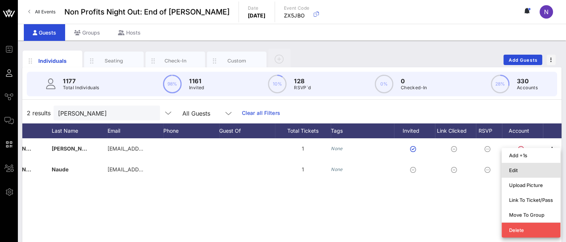
click at [523, 173] on div "Edit" at bounding box center [531, 170] width 44 height 6
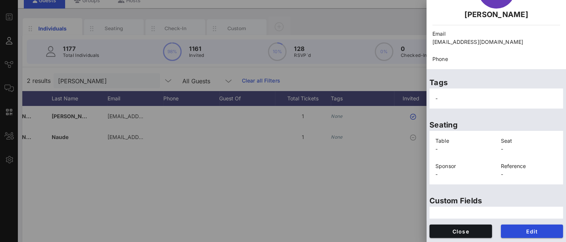
scroll to position [37, 0]
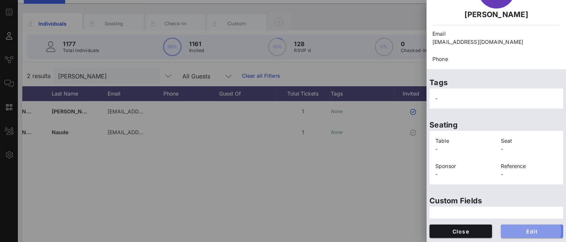
click at [516, 232] on span "Edit" at bounding box center [532, 231] width 51 height 6
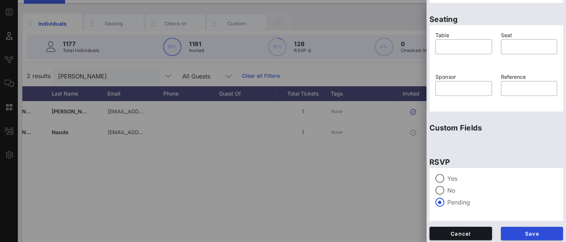
scroll to position [189, 0]
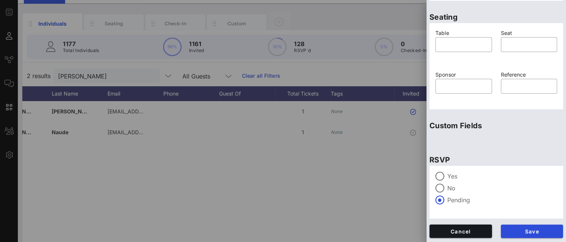
click at [439, 173] on div at bounding box center [439, 176] width 13 height 13
click at [524, 233] on span "Save" at bounding box center [532, 231] width 51 height 6
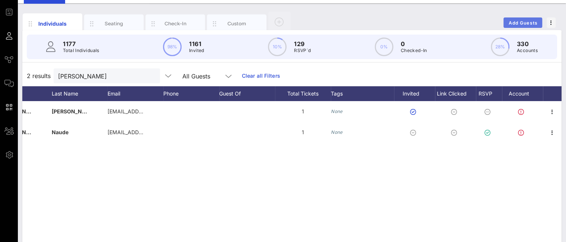
click at [521, 24] on span "Add Guests" at bounding box center [522, 23] width 29 height 6
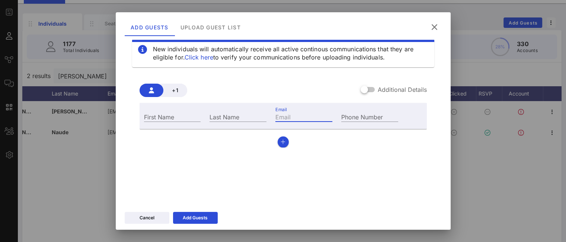
click at [276, 116] on input "Email" at bounding box center [303, 117] width 57 height 10
paste input "[PERSON_NAME][EMAIL_ADDRESS][DOMAIN_NAME]"
type input "[PERSON_NAME][EMAIL_ADDRESS][DOMAIN_NAME]"
click at [182, 111] on div "First Name" at bounding box center [172, 116] width 66 height 20
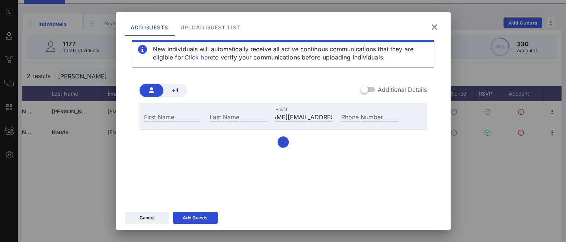
scroll to position [0, 0]
click at [177, 119] on input "First Name" at bounding box center [172, 117] width 57 height 10
type input "[PERSON_NAME]"
click at [246, 115] on input "Last Name" at bounding box center [237, 117] width 57 height 10
type input "Huvard"
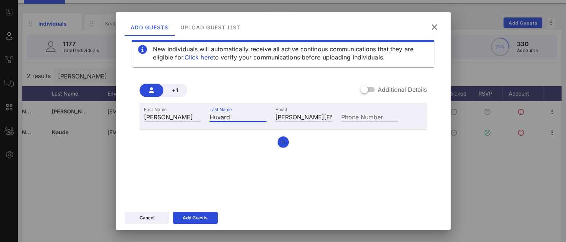
click at [183, 220] on div "Add Guests" at bounding box center [195, 217] width 25 height 7
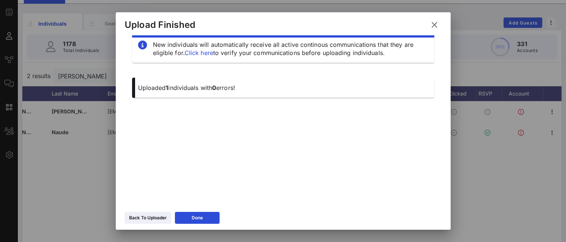
click at [147, 214] on div "Back To Uploader" at bounding box center [148, 217] width 38 height 7
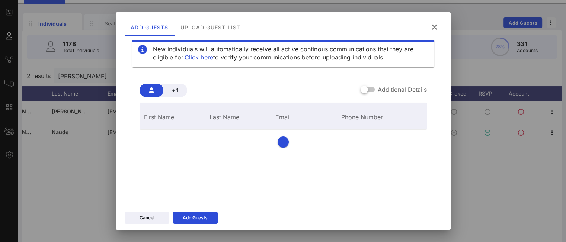
click at [437, 23] on icon at bounding box center [434, 27] width 10 height 9
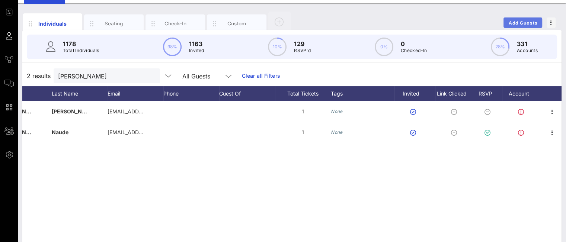
click at [519, 22] on span "Add Guests" at bounding box center [522, 23] width 29 height 6
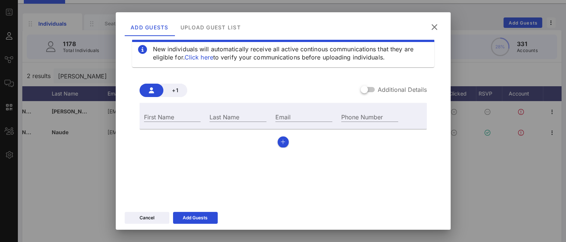
click at [280, 117] on input "Email" at bounding box center [303, 117] width 57 height 10
paste input "[EMAIL_ADDRESS][DOMAIN_NAME]"
type input "[EMAIL_ADDRESS][DOMAIN_NAME]"
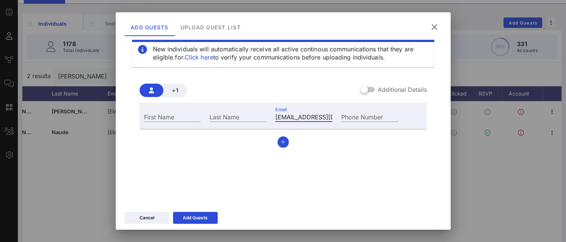
click at [300, 116] on input "[EMAIL_ADDRESS][DOMAIN_NAME]" at bounding box center [303, 117] width 57 height 10
paste input "[EMAIL_ADDRESS][PERSON_NAME][PERSON_NAME][DOMAIN_NAME]"
drag, startPoint x: 282, startPoint y: 117, endPoint x: 237, endPoint y: 114, distance: 45.1
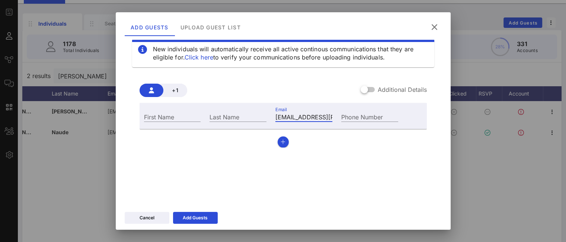
click at [237, 114] on div "First Name Last Name Email [PERSON_NAME][EMAIL_ADDRESS][PERSON_NAME][PERSON_NAM…" at bounding box center [270, 116] width 263 height 20
type input "[EMAIL_ADDRESS][PERSON_NAME][PERSON_NAME][DOMAIN_NAME]"
click at [186, 120] on input "First Name" at bounding box center [172, 117] width 57 height 10
type input "Theo"
type input "[PERSON_NAME]"
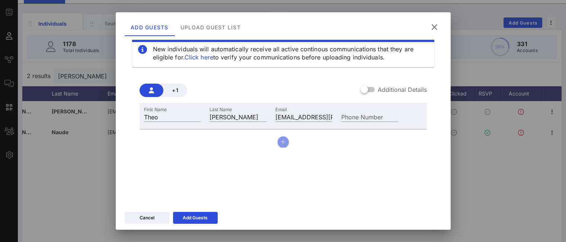
click at [280, 143] on icon "button" at bounding box center [282, 141] width 5 height 5
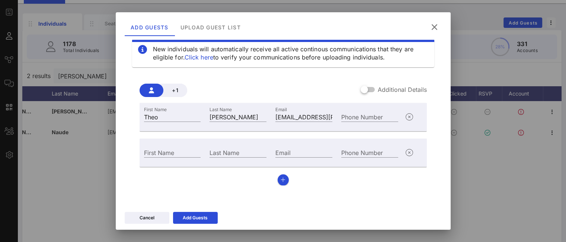
click at [278, 157] on div "Email" at bounding box center [303, 153] width 57 height 10
paste input "[PERSON_NAME][EMAIL_ADDRESS][PERSON_NAME][DOMAIN_NAME]"
drag, startPoint x: 283, startPoint y: 153, endPoint x: 214, endPoint y: 151, distance: 68.9
click at [214, 151] on div "First Name Last Name Email [PERSON_NAME][EMAIL_ADDRESS][PERSON_NAME][PERSON_NAM…" at bounding box center [270, 152] width 263 height 20
type input "[PERSON_NAME][EMAIL_ADDRESS][PERSON_NAME][DOMAIN_NAME]"
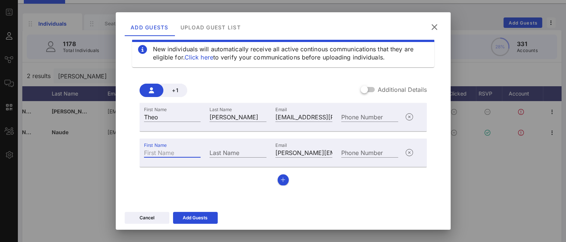
click at [161, 153] on input "First Name" at bounding box center [172, 153] width 57 height 10
type input "[PERSON_NAME]"
click at [200, 216] on div "Add Guests" at bounding box center [195, 217] width 25 height 7
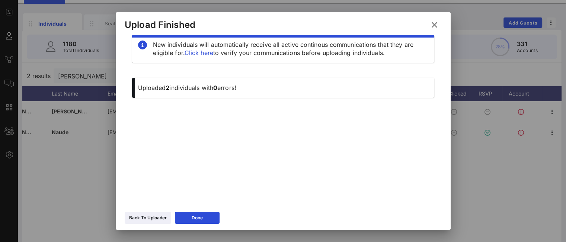
click at [431, 23] on icon at bounding box center [434, 25] width 11 height 10
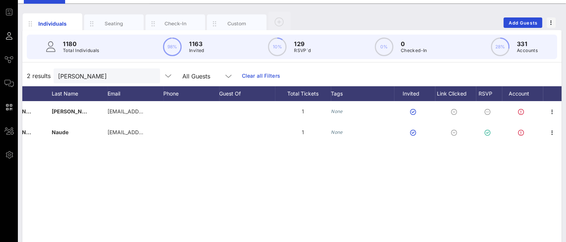
drag, startPoint x: 102, startPoint y: 75, endPoint x: 4, endPoint y: 63, distance: 98.6
click at [4, 63] on div "Event Builder Guests Journeys Comms QR Scanner Team Settings Non Profits Night …" at bounding box center [283, 147] width 566 height 369
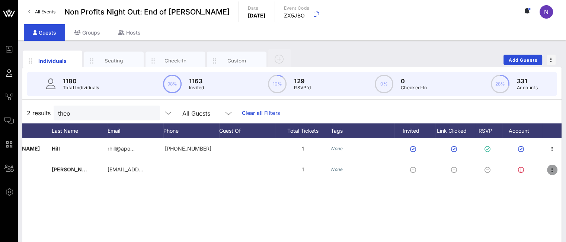
click at [551, 171] on icon "button" at bounding box center [552, 170] width 9 height 9
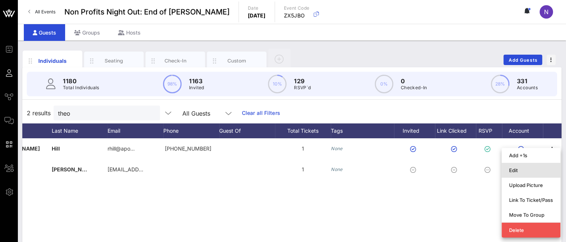
click at [520, 173] on div "Edit" at bounding box center [531, 170] width 44 height 6
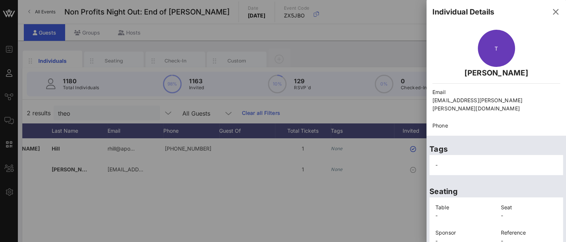
scroll to position [58, 0]
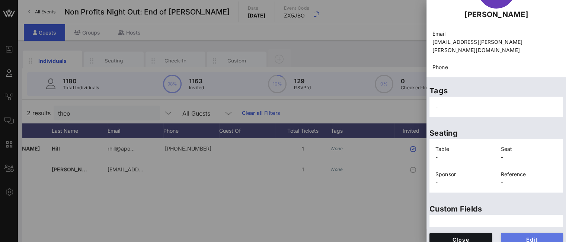
click at [510, 237] on span "Edit" at bounding box center [532, 240] width 51 height 6
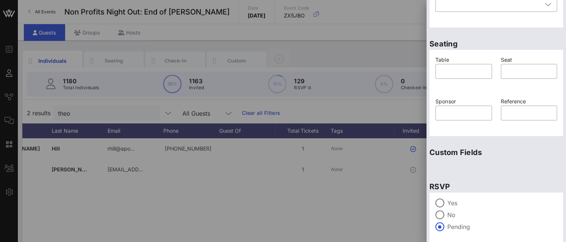
scroll to position [189, 0]
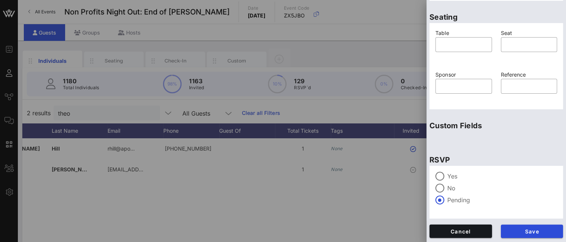
click at [452, 174] on label "Yes" at bounding box center [502, 176] width 110 height 7
click at [518, 232] on span "Save" at bounding box center [532, 231] width 51 height 6
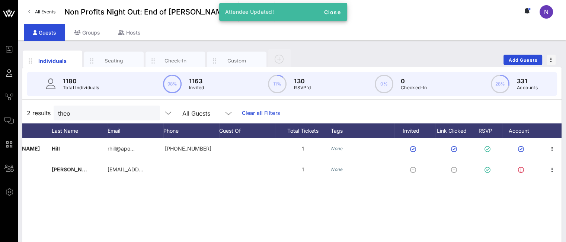
click at [79, 119] on div "theo" at bounding box center [101, 113] width 87 height 15
drag, startPoint x: 78, startPoint y: 118, endPoint x: 18, endPoint y: 112, distance: 60.6
click at [18, 112] on div "Individuals Seating Check-In Custom Add Guests 1180 Total Individuals 98% 1163 …" at bounding box center [292, 205] width 548 height 328
drag, startPoint x: 92, startPoint y: 117, endPoint x: 0, endPoint y: 92, distance: 95.2
click at [0, 93] on div "Event Builder Guests Journeys Comms QR Scanner Team Settings Non Profits Night …" at bounding box center [283, 184] width 566 height 369
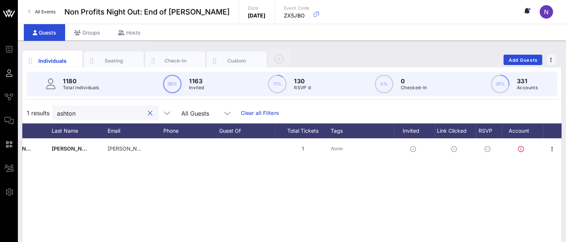
type input "ashton"
click at [552, 149] on icon "button" at bounding box center [552, 149] width 9 height 9
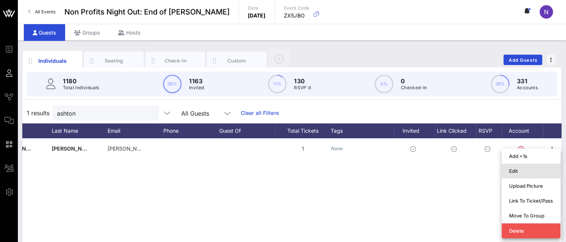
click at [519, 173] on div "Edit" at bounding box center [531, 171] width 44 height 6
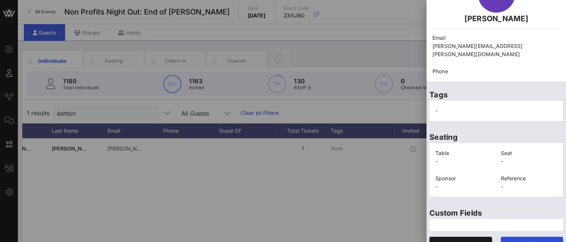
scroll to position [58, 0]
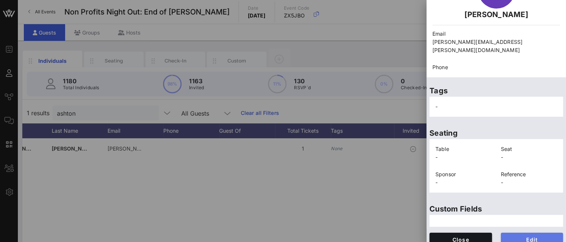
click at [519, 237] on span "Edit" at bounding box center [532, 240] width 51 height 6
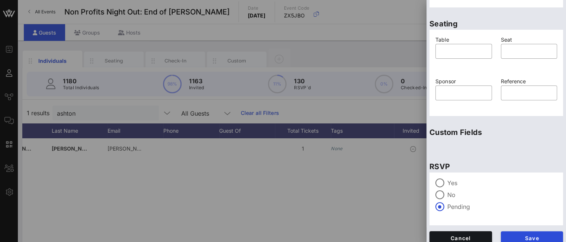
scroll to position [189, 0]
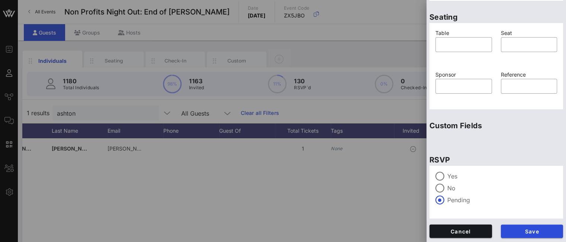
click at [452, 170] on div "Yes No Pending" at bounding box center [496, 192] width 134 height 53
click at [449, 173] on label "Yes" at bounding box center [502, 176] width 110 height 7
click at [518, 226] on button "Save" at bounding box center [532, 231] width 62 height 13
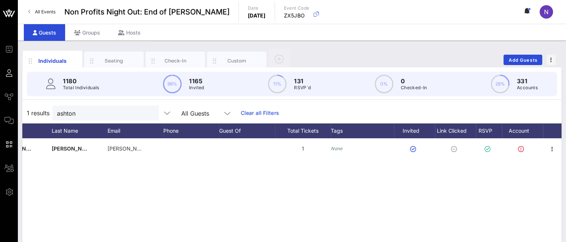
click at [512, 65] on div "Individuals Seating Check-In Custom Add Guests" at bounding box center [291, 60] width 539 height 24
click at [513, 61] on span "Add Guests" at bounding box center [522, 60] width 29 height 6
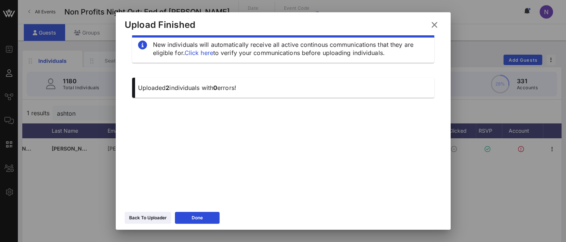
click at [145, 217] on div "Back To Uploader" at bounding box center [148, 217] width 38 height 7
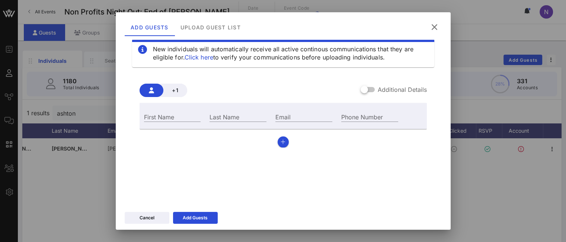
click at [277, 115] on div "Email" at bounding box center [303, 117] width 57 height 10
paste input "[PERSON_NAME][EMAIL_ADDRESS][DOMAIN_NAME]"
drag, startPoint x: 282, startPoint y: 116, endPoint x: 216, endPoint y: 115, distance: 65.8
click at [216, 115] on div "First Name Last Name Email [PERSON_NAME][EMAIL_ADDRESS][DOMAIN_NAME] Phone Numb…" at bounding box center [270, 116] width 263 height 20
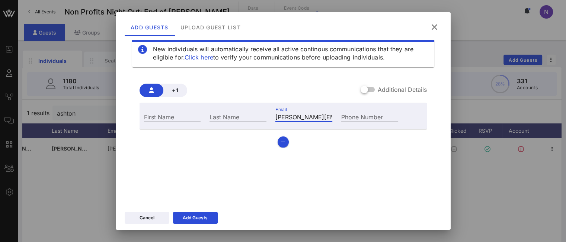
type input "[PERSON_NAME][EMAIL_ADDRESS][DOMAIN_NAME]"
click at [154, 112] on div "First Name" at bounding box center [172, 117] width 57 height 10
type input "[PERSON_NAME]"
paste input "[PERSON_NAME]"
type input "[PERSON_NAME]"
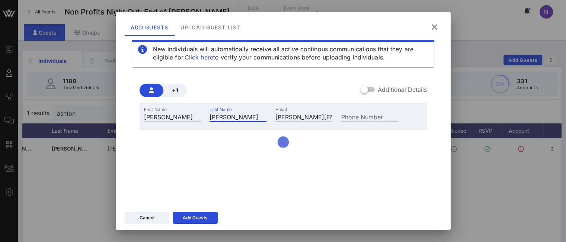
click at [284, 143] on button "button" at bounding box center [282, 142] width 11 height 11
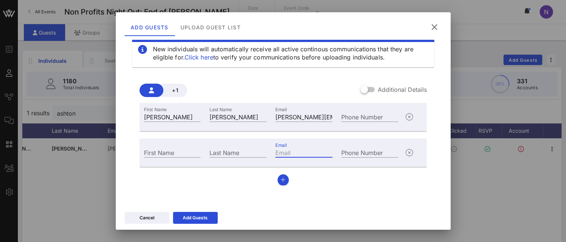
click at [292, 148] on input "Email" at bounding box center [303, 153] width 57 height 10
paste input "[EMAIL_ADDRESS][DOMAIN_NAME]"
type input "[EMAIL_ADDRESS][DOMAIN_NAME]"
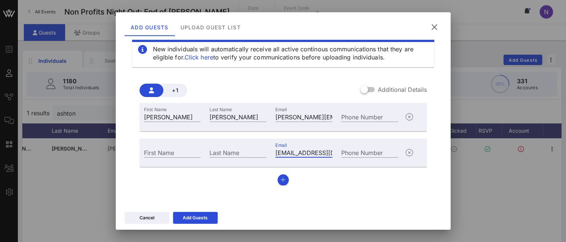
click at [176, 155] on input "First Name" at bounding box center [172, 153] width 57 height 10
type input "Fadzil"
paste input "Safuan"
type input "Safuan"
click at [283, 180] on button "button" at bounding box center [282, 179] width 11 height 11
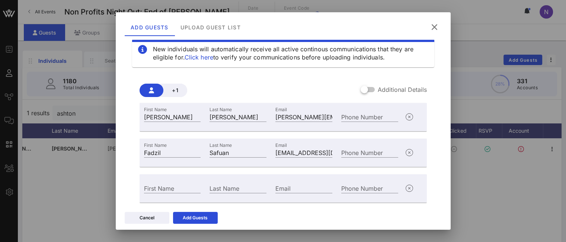
click at [282, 188] on input "Email" at bounding box center [303, 188] width 57 height 10
paste input "[EMAIL_ADDRESS][DOMAIN_NAME]"
type input "[EMAIL_ADDRESS][DOMAIN_NAME]"
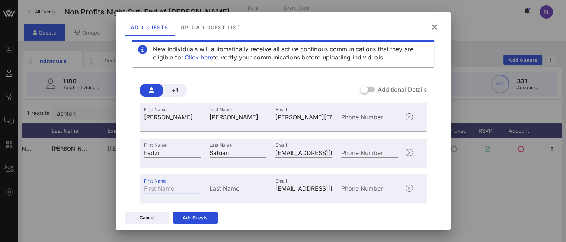
click at [169, 189] on div "First Name" at bounding box center [172, 188] width 57 height 10
type input "[PERSON_NAME]"
paste input "[PERSON_NAME]"
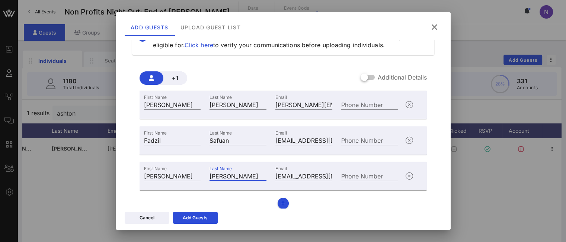
scroll to position [31, 0]
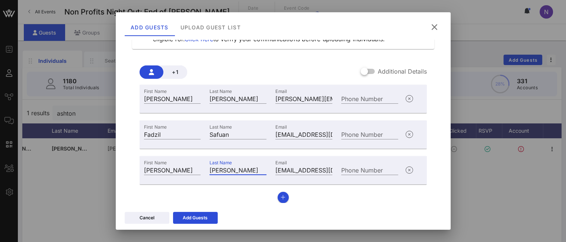
type input "[PERSON_NAME]"
click at [277, 196] on button "button" at bounding box center [282, 197] width 11 height 11
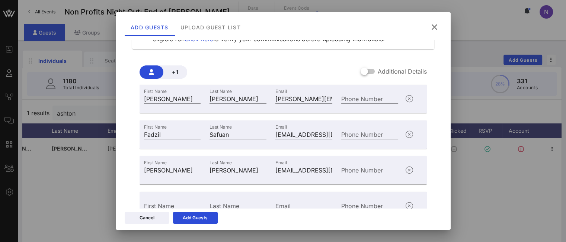
scroll to position [67, 0]
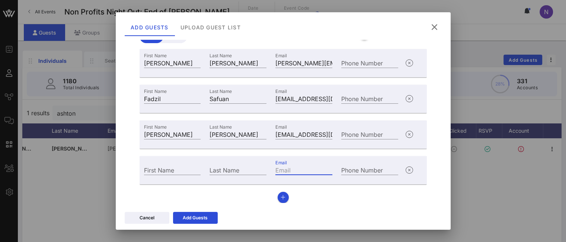
click at [288, 169] on input "Email" at bounding box center [303, 170] width 57 height 10
paste input "[EMAIL_ADDRESS][DOMAIN_NAME]"
type input "[EMAIL_ADDRESS][DOMAIN_NAME]"
click at [161, 166] on div "First Name" at bounding box center [172, 170] width 57 height 10
type input "[PERSON_NAME]"
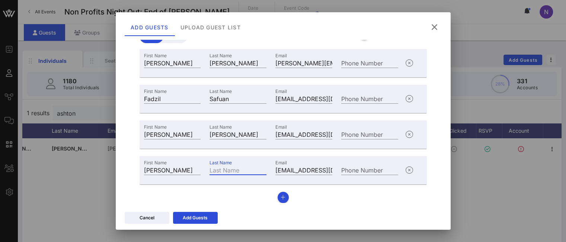
paste input "[PERSON_NAME]"
type input "[PERSON_NAME]"
click at [286, 199] on div "First Name [PERSON_NAME] Last Name [PERSON_NAME] Email [PERSON_NAME][EMAIL_ADDR…" at bounding box center [282, 126] width 287 height 154
click at [283, 199] on button "button" at bounding box center [282, 197] width 11 height 11
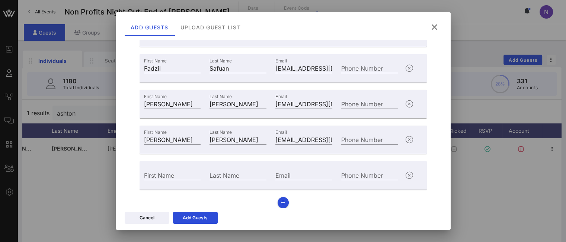
scroll to position [102, 0]
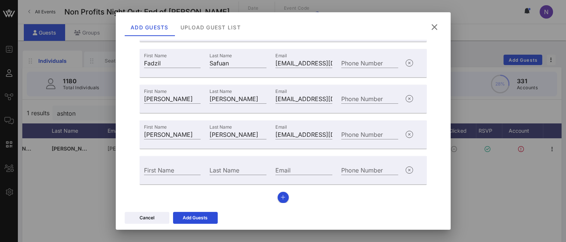
click at [288, 170] on input "Email" at bounding box center [303, 170] width 57 height 10
paste input "[EMAIL_ADDRESS][DOMAIN_NAME]"
type input "[EMAIL_ADDRESS][DOMAIN_NAME]"
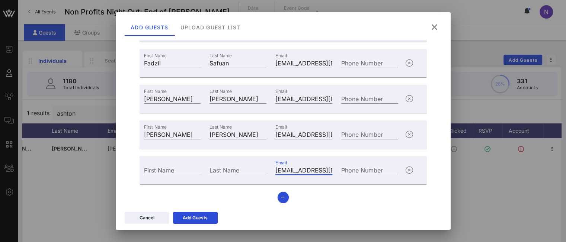
click at [220, 171] on input "Last Name" at bounding box center [237, 170] width 57 height 10
paste input "Pericon"
type input "Pericon"
click at [169, 169] on input "First Name" at bounding box center [172, 170] width 57 height 10
type input "Milka"
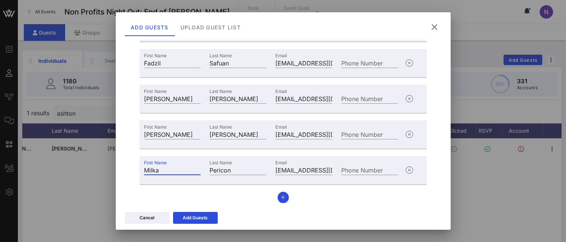
click at [204, 216] on div "Add Guests" at bounding box center [195, 217] width 25 height 7
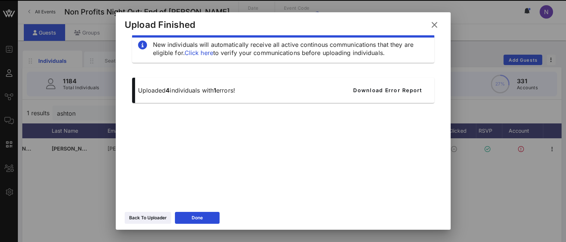
scroll to position [13, 0]
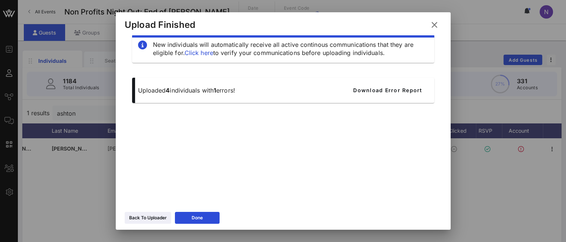
click at [436, 28] on icon at bounding box center [434, 24] width 10 height 9
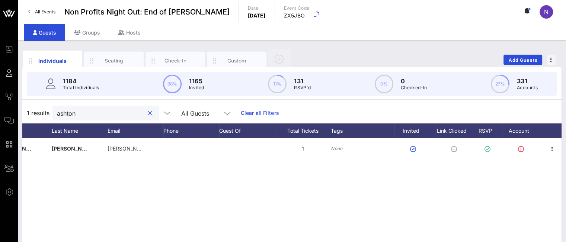
drag, startPoint x: 106, startPoint y: 114, endPoint x: 0, endPoint y: 97, distance: 107.0
click at [0, 97] on div "Event Builder Guests Journeys Comms QR Scanner Team Settings Non Profits Night …" at bounding box center [283, 184] width 566 height 369
click at [551, 150] on icon "button" at bounding box center [552, 149] width 9 height 9
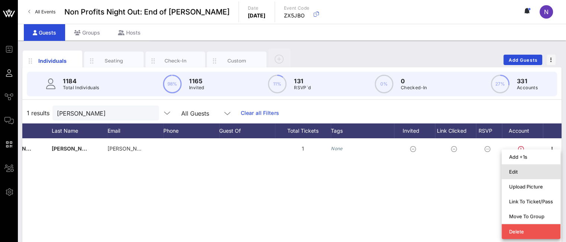
click at [521, 172] on div "Edit" at bounding box center [531, 172] width 44 height 6
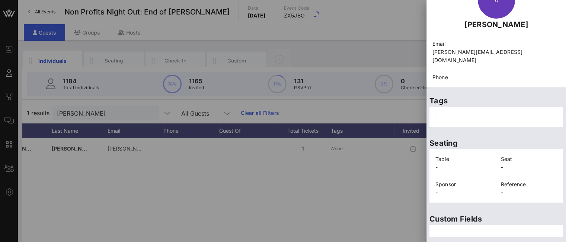
scroll to position [58, 0]
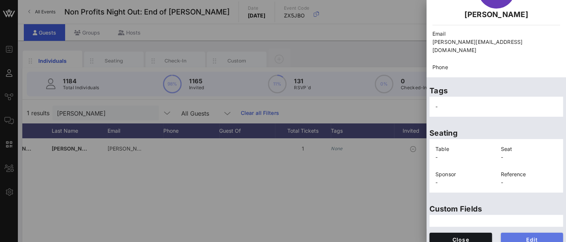
click at [527, 237] on span "Edit" at bounding box center [532, 240] width 51 height 6
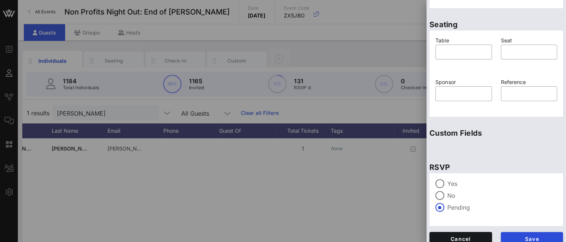
scroll to position [189, 0]
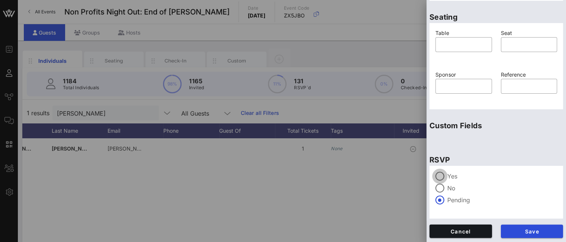
click at [445, 174] on div at bounding box center [439, 176] width 13 height 13
click at [517, 231] on span "Save" at bounding box center [532, 231] width 51 height 6
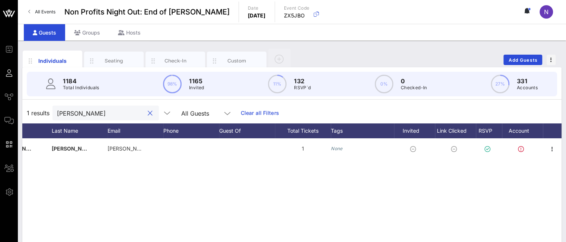
drag, startPoint x: 86, startPoint y: 114, endPoint x: 0, endPoint y: 96, distance: 87.9
click at [0, 96] on div "Event Builder Guests Journeys Comms QR Scanner Team Settings Non Profits Night …" at bounding box center [283, 184] width 566 height 369
click at [555, 147] on icon "button" at bounding box center [552, 149] width 9 height 9
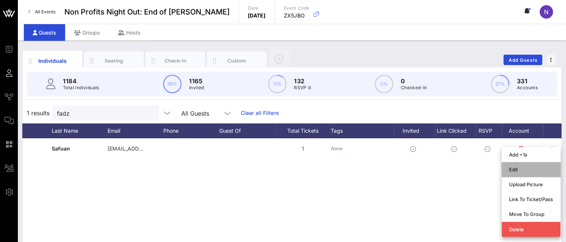
click at [519, 167] on div "Edit" at bounding box center [531, 170] width 44 height 6
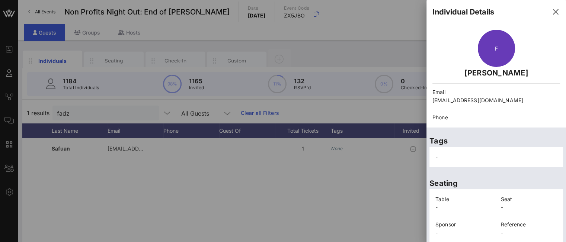
scroll to position [58, 0]
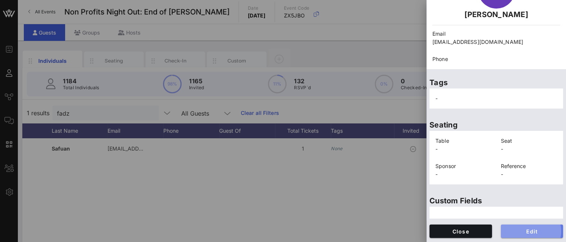
click at [517, 233] on span "Edit" at bounding box center [532, 231] width 51 height 6
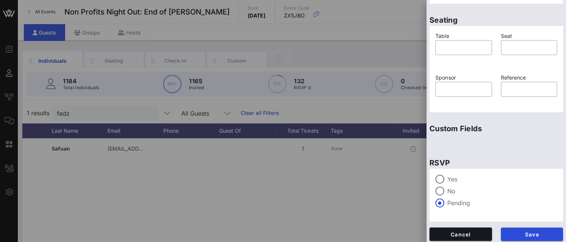
scroll to position [189, 0]
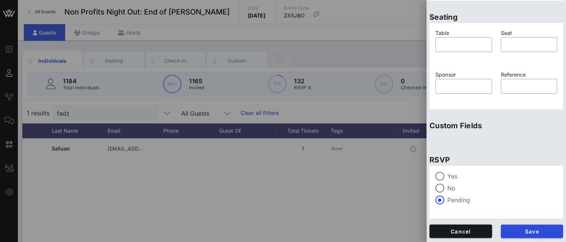
click at [442, 174] on div at bounding box center [439, 176] width 13 height 13
click at [519, 232] on span "Save" at bounding box center [532, 231] width 51 height 6
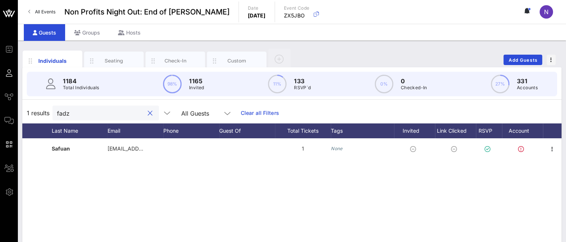
drag, startPoint x: 87, startPoint y: 112, endPoint x: 0, endPoint y: 92, distance: 89.3
click at [0, 94] on div "Event Builder Guests Journeys Comms QR Scanner Team Settings Non Profits Night …" at bounding box center [283, 184] width 566 height 369
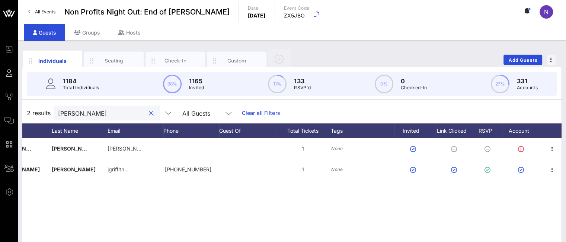
drag, startPoint x: 83, startPoint y: 110, endPoint x: 20, endPoint y: 97, distance: 64.1
click at [22, 97] on div "1184 Total Individuals 98% 1165 Invited 11% 133 RSVP`d 0% 0 Checked-In 27% 331 …" at bounding box center [291, 214] width 539 height 294
drag, startPoint x: 86, startPoint y: 118, endPoint x: 0, endPoint y: 96, distance: 88.3
click at [0, 96] on div "Event Builder Guests Journeys Comms QR Scanner Team Settings Non Profits Night …" at bounding box center [283, 184] width 566 height 369
drag, startPoint x: 77, startPoint y: 112, endPoint x: 3, endPoint y: 93, distance: 77.0
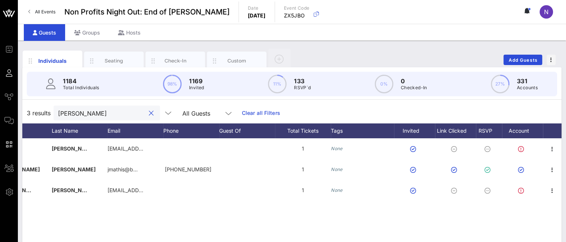
click at [11, 96] on div "Event Builder Guests Journeys Comms QR Scanner Team Settings Non Profits Night …" at bounding box center [283, 184] width 566 height 369
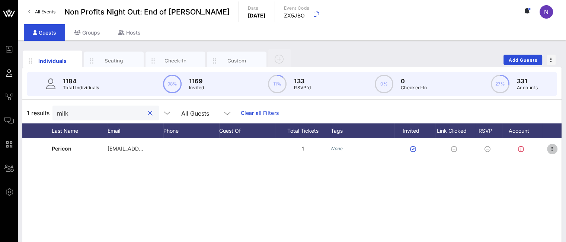
click at [553, 148] on icon "button" at bounding box center [552, 149] width 9 height 9
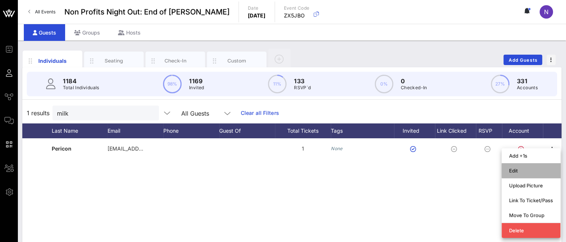
click at [526, 170] on div "Edit" at bounding box center [531, 171] width 44 height 6
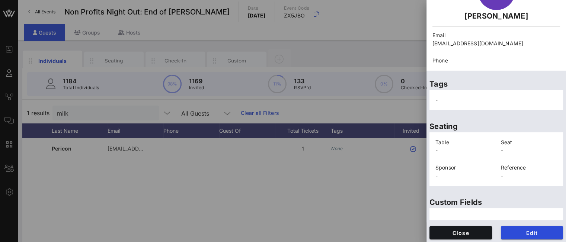
scroll to position [58, 0]
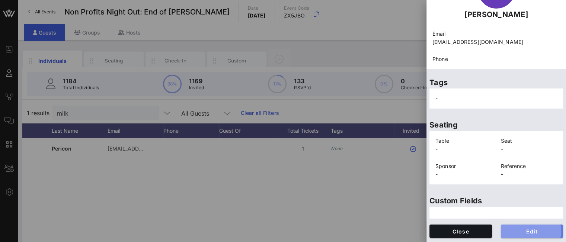
click at [529, 228] on span "Edit" at bounding box center [532, 231] width 51 height 6
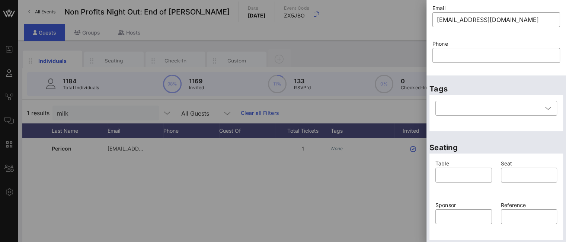
scroll to position [189, 0]
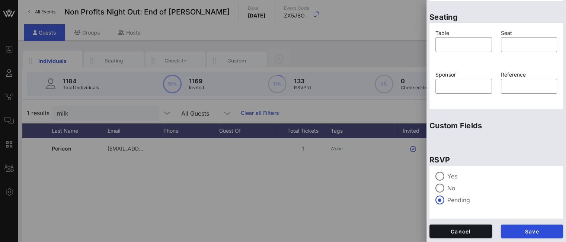
click at [452, 180] on label "Yes" at bounding box center [502, 176] width 110 height 7
click at [515, 228] on button "Save" at bounding box center [532, 231] width 62 height 13
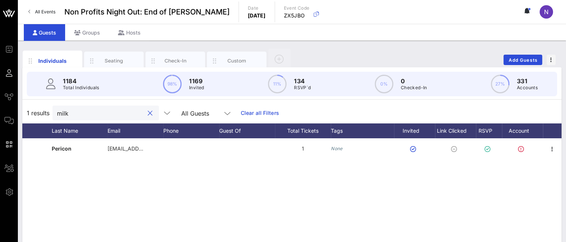
drag, startPoint x: 83, startPoint y: 115, endPoint x: 43, endPoint y: 111, distance: 40.0
click at [44, 113] on div "1 results milk All Guests Clear all Filters" at bounding box center [291, 113] width 539 height 21
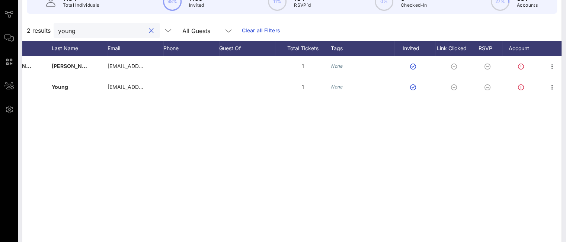
scroll to position [52, 0]
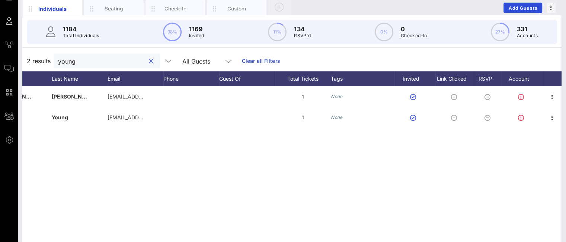
drag, startPoint x: 77, startPoint y: 58, endPoint x: 11, endPoint y: 51, distance: 66.6
click at [15, 51] on div "Event Builder Guests Journeys Comms QR Scanner Team Settings Non Profits Night …" at bounding box center [283, 132] width 566 height 369
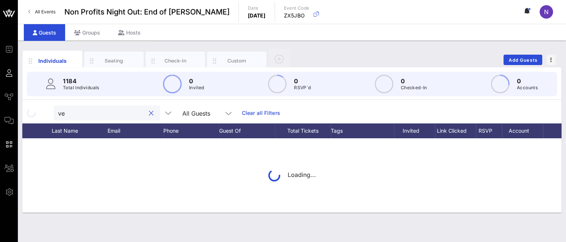
scroll to position [0, 0]
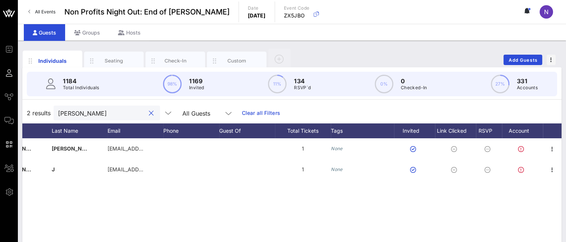
drag, startPoint x: 102, startPoint y: 118, endPoint x: 0, endPoint y: 93, distance: 104.4
click at [0, 97] on div "Event Builder Guests Journeys Comms QR Scanner Team Settings Non Profits Night …" at bounding box center [283, 184] width 566 height 369
drag, startPoint x: 86, startPoint y: 113, endPoint x: 9, endPoint y: 100, distance: 77.8
click at [11, 100] on div "Event Builder Guests Journeys Comms QR Scanner Team Settings Non Profits Night …" at bounding box center [283, 184] width 566 height 369
drag, startPoint x: 87, startPoint y: 116, endPoint x: 0, endPoint y: 93, distance: 90.0
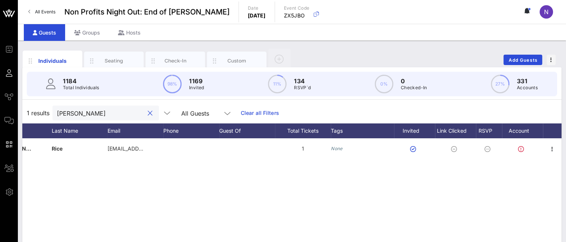
click at [0, 96] on div "Event Builder Guests Journeys Comms QR Scanner Team Settings Non Profits Night …" at bounding box center [283, 184] width 566 height 369
drag, startPoint x: 103, startPoint y: 113, endPoint x: 0, endPoint y: 81, distance: 108.2
click at [0, 90] on div "Event Builder Guests Journeys Comms QR Scanner Team Settings Non Profits Night …" at bounding box center [283, 184] width 566 height 369
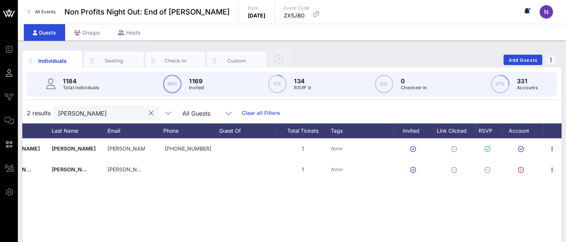
drag, startPoint x: 83, startPoint y: 116, endPoint x: 0, endPoint y: 106, distance: 83.9
click at [0, 106] on div "Event Builder Guests Journeys Comms QR Scanner Team Settings Non Profits Night …" at bounding box center [283, 184] width 566 height 369
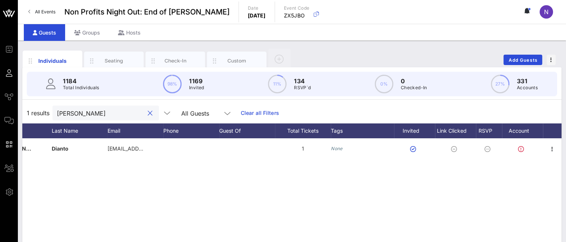
drag, startPoint x: 96, startPoint y: 117, endPoint x: 20, endPoint y: 117, distance: 76.6
click at [20, 117] on div "Individuals Seating Check-In Custom Add Guests 1184 Total Individuals 98% 1169 …" at bounding box center [292, 205] width 548 height 328
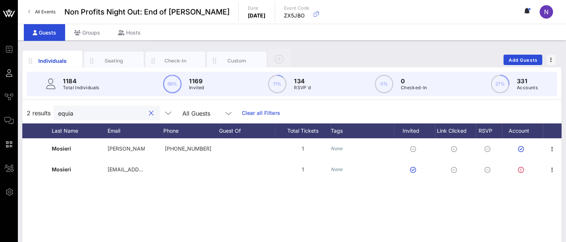
drag, startPoint x: 80, startPoint y: 116, endPoint x: 0, endPoint y: 109, distance: 80.6
click at [0, 109] on div "Event Builder Guests Journeys Comms QR Scanner Team Settings Non Profits Night …" at bounding box center [283, 184] width 566 height 369
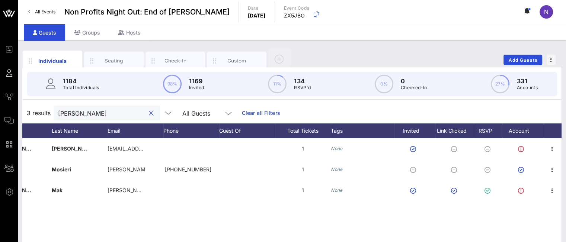
drag, startPoint x: 90, startPoint y: 113, endPoint x: 9, endPoint y: 108, distance: 81.3
click at [11, 108] on div "Event Builder Guests Journeys Comms QR Scanner Team Settings Non Profits Night …" at bounding box center [283, 184] width 566 height 369
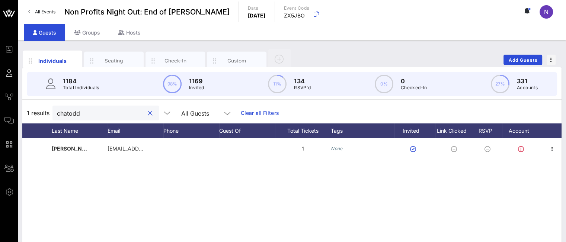
type input "chatodd"
click at [509, 59] on span "Add Guests" at bounding box center [522, 60] width 29 height 6
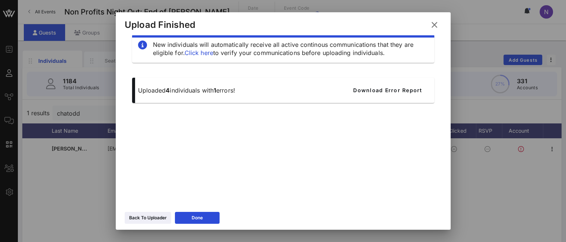
click at [154, 224] on button "Back To Uploader" at bounding box center [148, 218] width 46 height 12
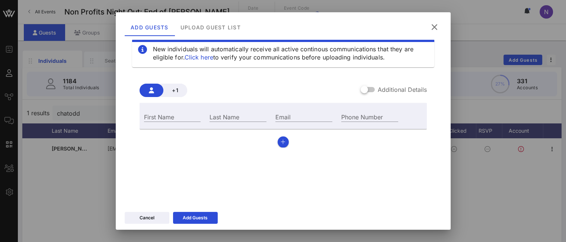
click at [275, 116] on div "Email" at bounding box center [303, 117] width 57 height 10
paste input "[PERSON_NAME][EMAIL_ADDRESS][PERSON_NAME][DOMAIN_NAME]"
drag, startPoint x: 253, startPoint y: 116, endPoint x: 206, endPoint y: 118, distance: 47.3
click at [206, 118] on div "First Name Last Name Email [PERSON_NAME][EMAIL_ADDRESS][PERSON_NAME][DOMAIN_NAM…" at bounding box center [270, 116] width 263 height 20
type input "[PERSON_NAME][EMAIL_ADDRESS][PERSON_NAME][DOMAIN_NAME]"
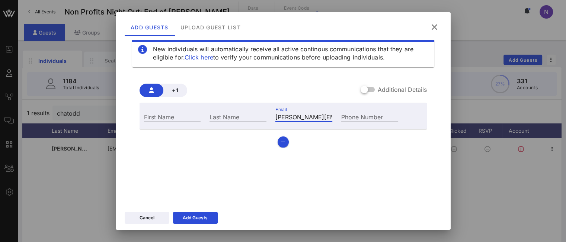
click at [240, 116] on input "Last Name" at bounding box center [237, 117] width 57 height 10
click at [173, 119] on input "First Name" at bounding box center [172, 117] width 57 height 10
drag, startPoint x: 283, startPoint y: 118, endPoint x: 264, endPoint y: 118, distance: 19.7
click at [264, 118] on div "First Name Last Name Email [PERSON_NAME][EMAIL_ADDRESS][PERSON_NAME][DOMAIN_NAM…" at bounding box center [270, 116] width 263 height 20
click at [176, 116] on input "First Name" at bounding box center [172, 117] width 57 height 10
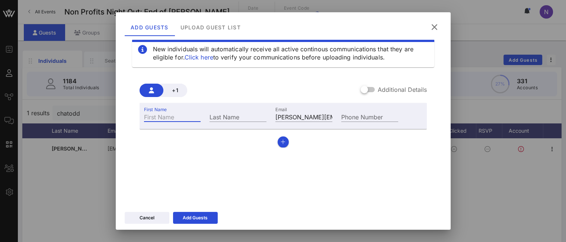
paste input "[PERSON_NAME]"
type input "[PERSON_NAME]"
click at [292, 116] on input "[PERSON_NAME][EMAIL_ADDRESS][PERSON_NAME][DOMAIN_NAME]" at bounding box center [303, 117] width 57 height 10
click at [222, 119] on input "Last Name" at bounding box center [237, 117] width 57 height 10
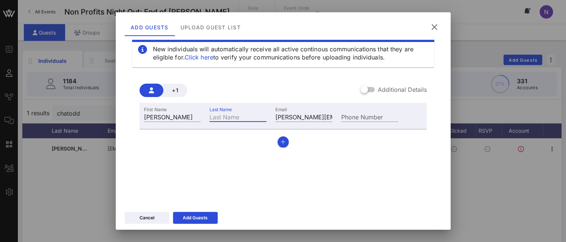
paste input "[PERSON_NAME]"
type input "[PERSON_NAME]"
click at [280, 139] on icon "button" at bounding box center [282, 141] width 5 height 5
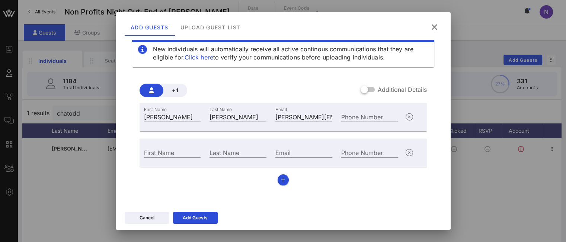
click at [293, 153] on input "Email" at bounding box center [303, 153] width 57 height 10
paste input "[PERSON_NAME][EMAIL_ADDRESS][PERSON_NAME][DOMAIN_NAME]"
drag, startPoint x: 278, startPoint y: 151, endPoint x: 208, endPoint y: 151, distance: 70.7
click at [208, 151] on div "First Name Last Name Email [PERSON_NAME][EMAIL_ADDRESS][PERSON_NAME][DOMAIN_NAM…" at bounding box center [270, 152] width 263 height 20
type input "[PERSON_NAME][EMAIL_ADDRESS][PERSON_NAME][DOMAIN_NAME]"
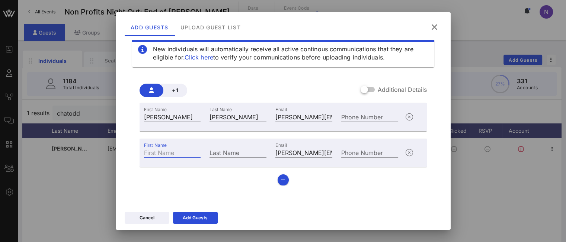
click at [167, 153] on input "First Name" at bounding box center [172, 153] width 57 height 10
type input "[PERSON_NAME]"
click at [199, 219] on div "Add Guests" at bounding box center [195, 217] width 25 height 7
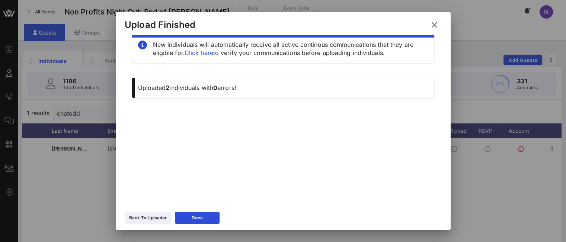
click at [150, 217] on div "Back To Uploader" at bounding box center [148, 217] width 38 height 7
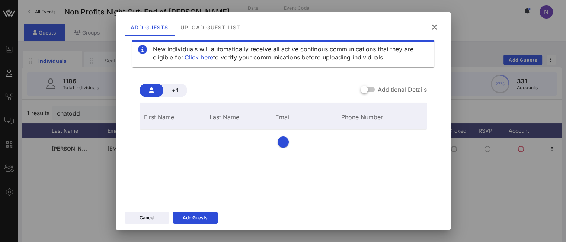
click at [284, 119] on input "Email" at bounding box center [303, 117] width 57 height 10
paste input "[EMAIL_ADDRESS][DOMAIN_NAME]"
drag, startPoint x: 292, startPoint y: 116, endPoint x: 218, endPoint y: 109, distance: 74.7
click at [218, 109] on div "First Name Last Name Email [EMAIL_ADDRESS][DOMAIN_NAME] Phone Number" at bounding box center [270, 116] width 263 height 20
type input "[EMAIL_ADDRESS][DOMAIN_NAME]"
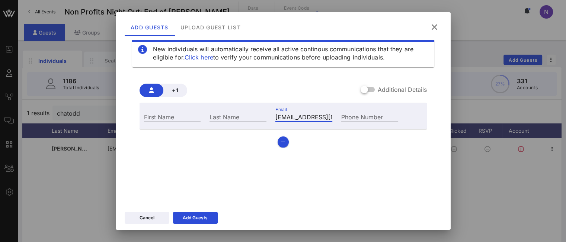
click at [187, 121] on input "First Name" at bounding box center [172, 117] width 57 height 10
type input "Kayla"
type input "[PERSON_NAME]"
click at [200, 213] on button "Add Guests" at bounding box center [195, 218] width 45 height 12
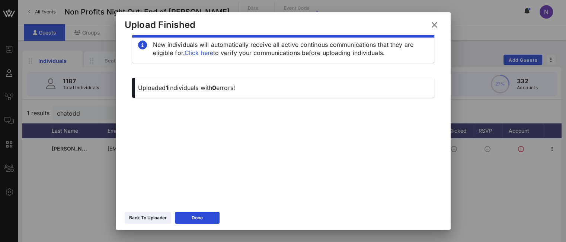
click at [152, 220] on div "Back To Uploader" at bounding box center [148, 217] width 38 height 7
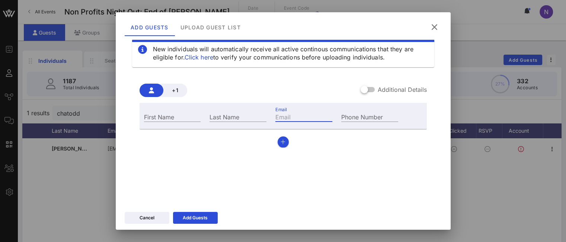
click at [299, 117] on input "Email" at bounding box center [303, 117] width 57 height 10
paste input "[EMAIL_ADDRESS][DOMAIN_NAME]"
drag, startPoint x: 286, startPoint y: 118, endPoint x: 199, endPoint y: 110, distance: 87.0
click at [199, 110] on div "First Name Last Name Email [EMAIL_ADDRESS][DOMAIN_NAME] Phone Number" at bounding box center [270, 116] width 263 height 20
type input "[EMAIL_ADDRESS][DOMAIN_NAME]"
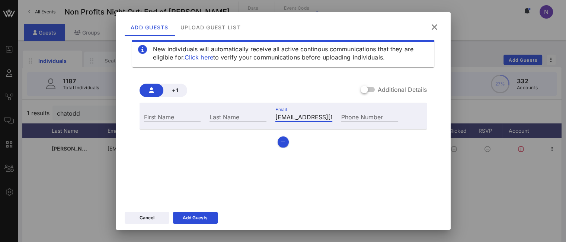
click at [142, 117] on div "First Name" at bounding box center [172, 116] width 66 height 20
click at [150, 116] on input "First Name" at bounding box center [172, 117] width 57 height 10
type input "Lauren"
type input "[PERSON_NAME]"
click at [201, 221] on div "Add Guests" at bounding box center [195, 217] width 25 height 7
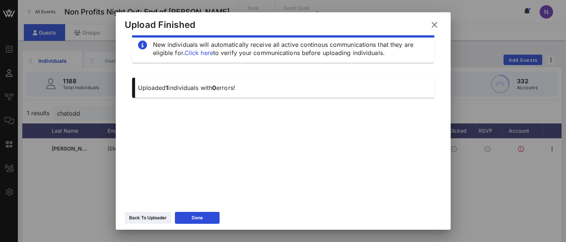
click at [150, 221] on div "Back To Uploader" at bounding box center [148, 217] width 38 height 7
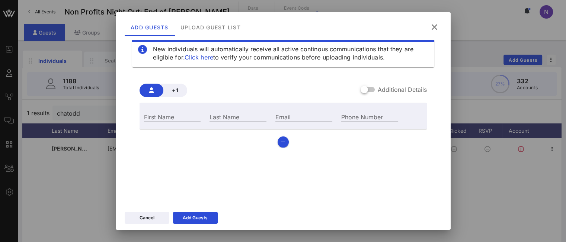
click at [436, 25] on icon at bounding box center [434, 27] width 10 height 9
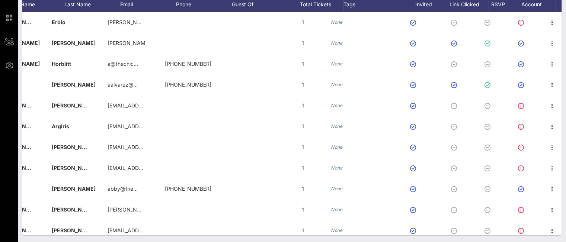
scroll to position [0, 81]
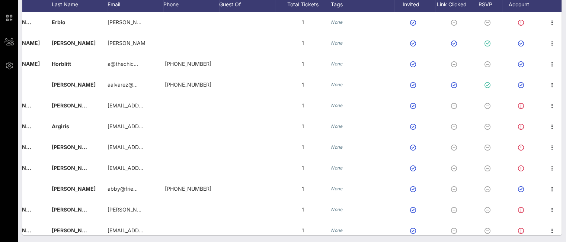
click at [499, 3] on div "RSVP" at bounding box center [489, 4] width 26 height 15
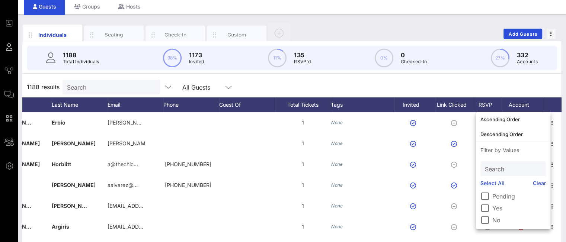
scroll to position [0, 0]
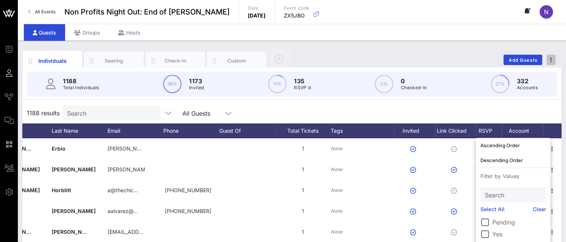
click at [551, 64] on button "button" at bounding box center [550, 60] width 9 height 10
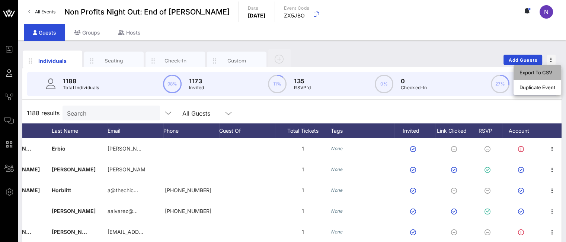
click at [532, 70] on div "Export To CSV" at bounding box center [537, 73] width 36 height 6
